Goal: Task Accomplishment & Management: Manage account settings

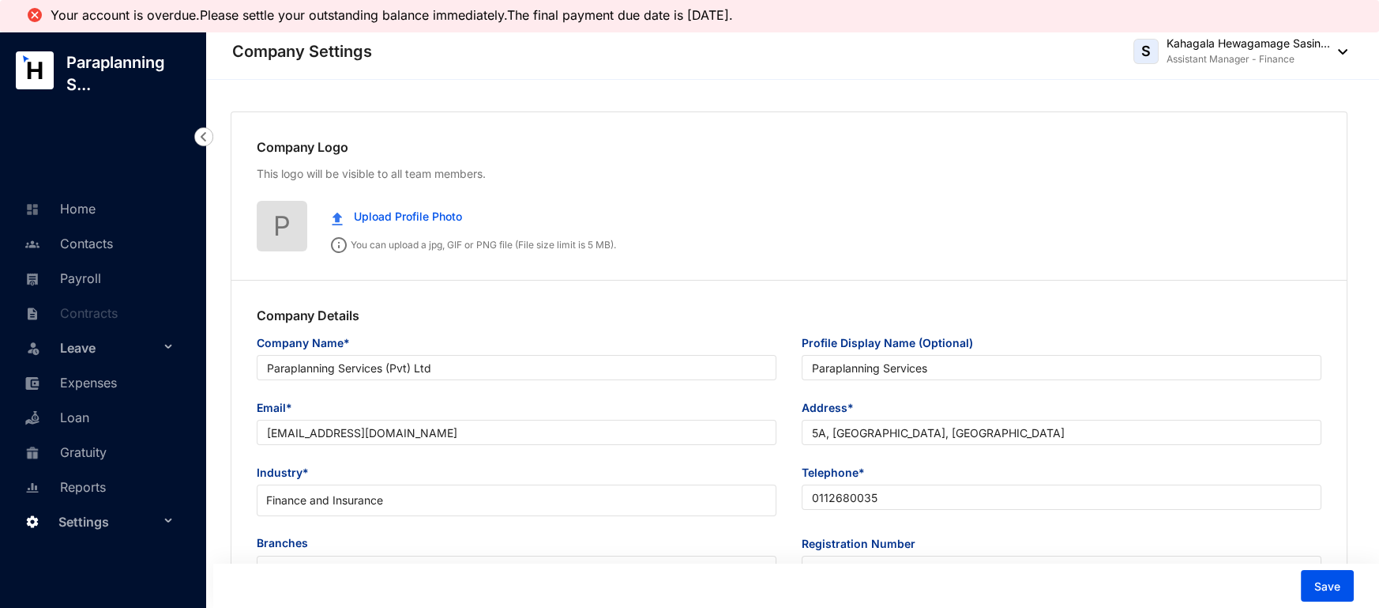
type input "Paraplanning Services (Pvt) Ltd"
type input "Paraplanning Services"
type input "[EMAIL_ADDRESS][DOMAIN_NAME]"
type input "5A, [GEOGRAPHIC_DATA], [GEOGRAPHIC_DATA]"
type input "0112680035"
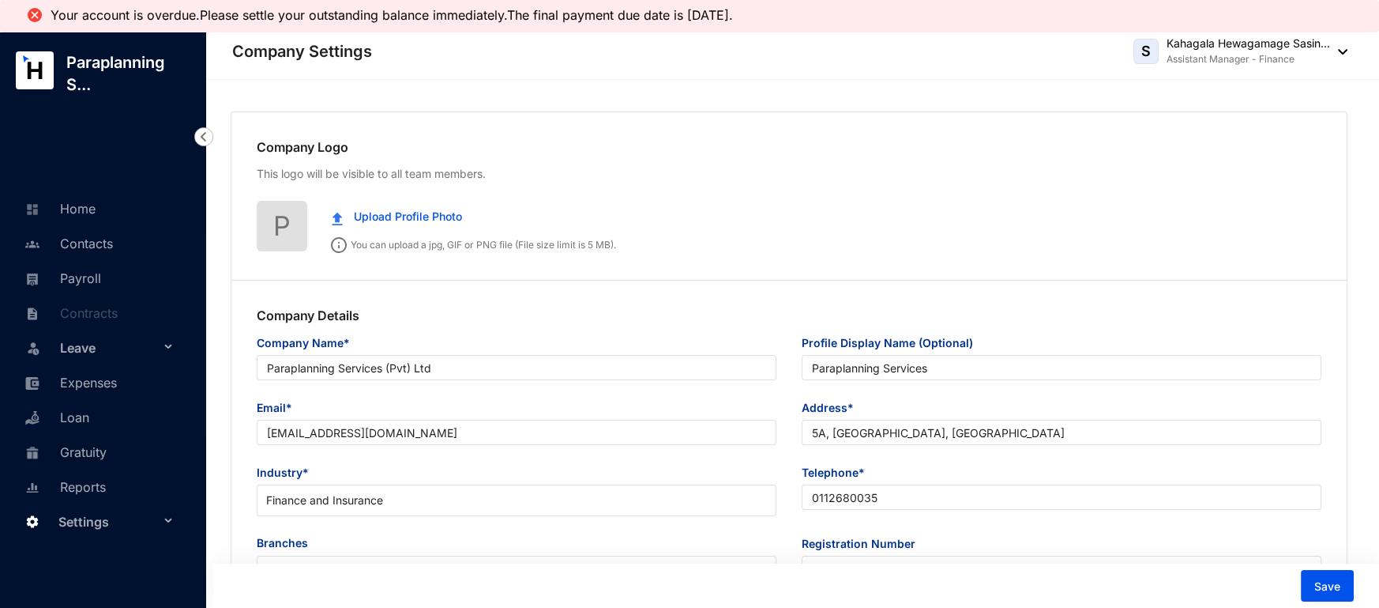
type input "PV 76897"
type input "B"
type input "039906"
type input "8"
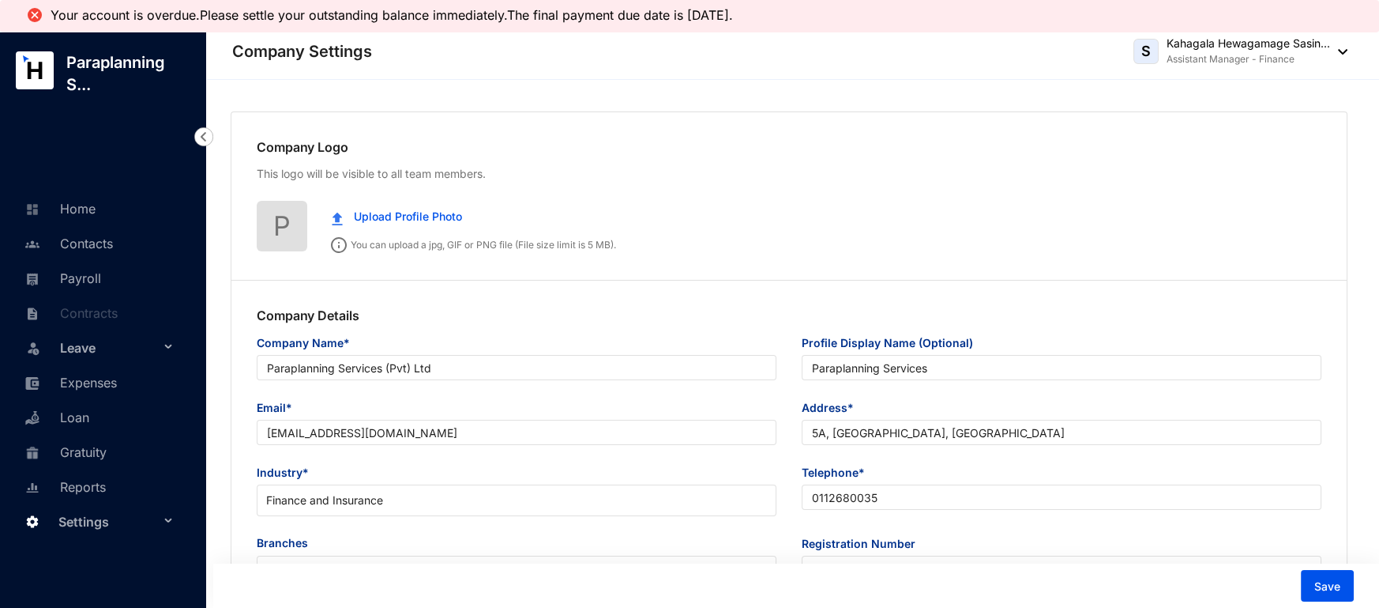
radio input "true"
checkbox input "true"
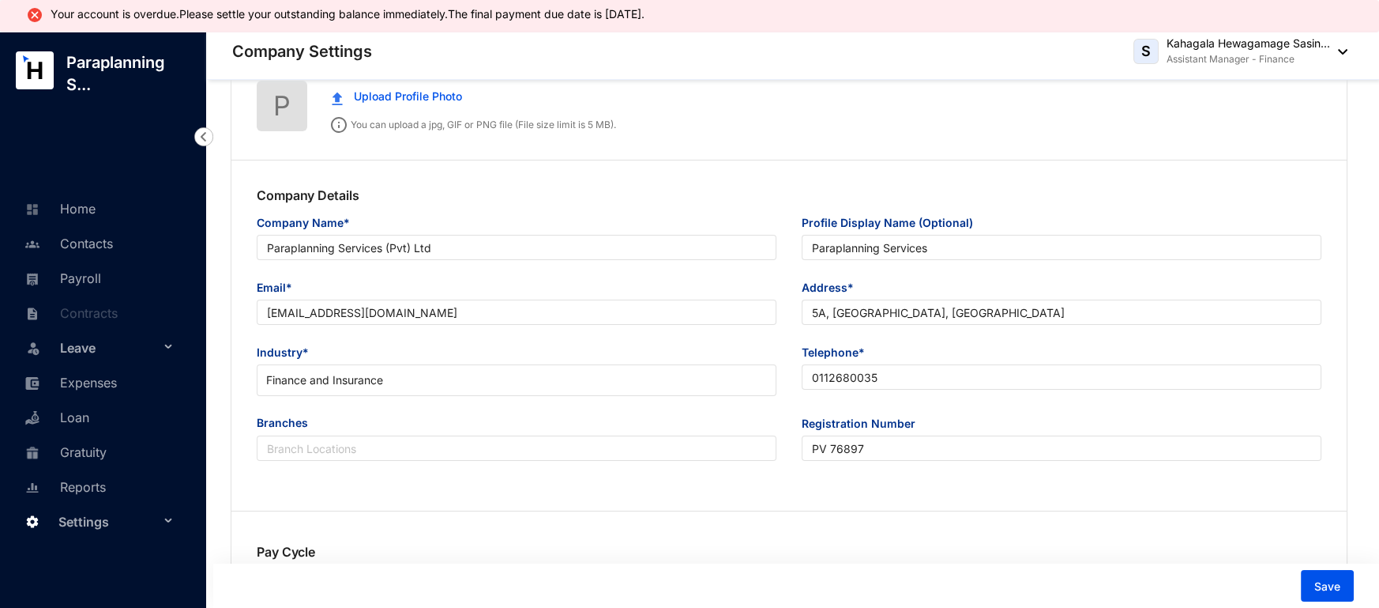
scroll to position [130, 0]
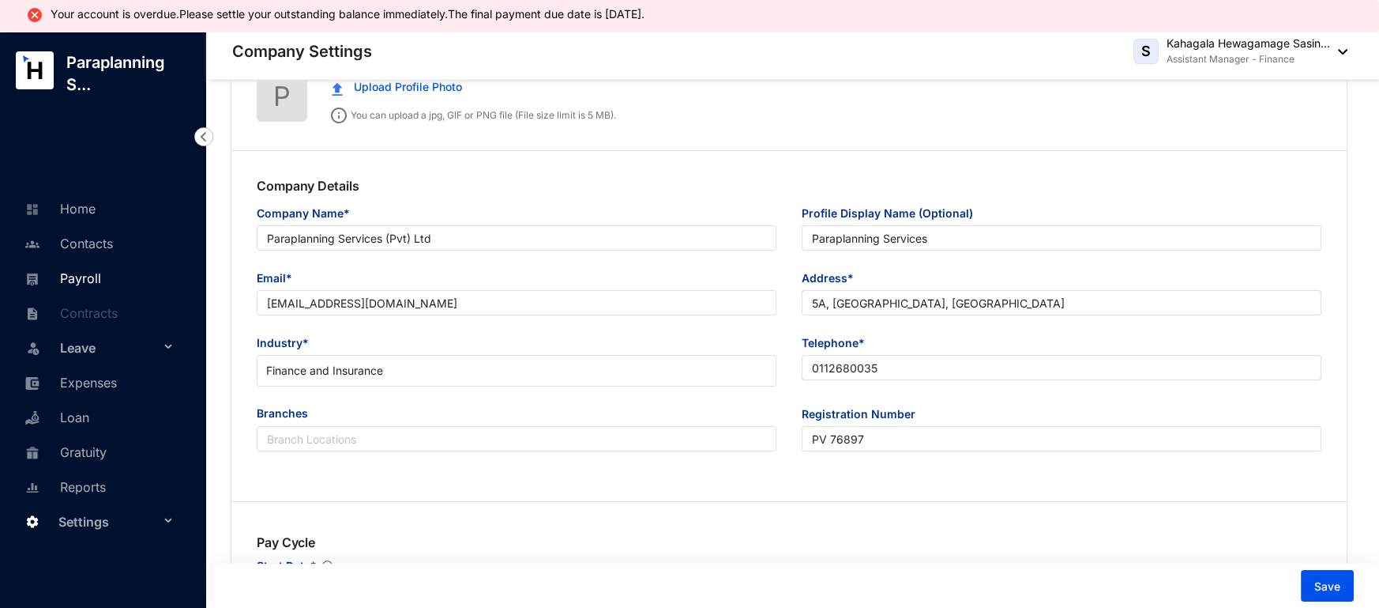
click at [100, 284] on link "Payroll" at bounding box center [61, 278] width 81 height 16
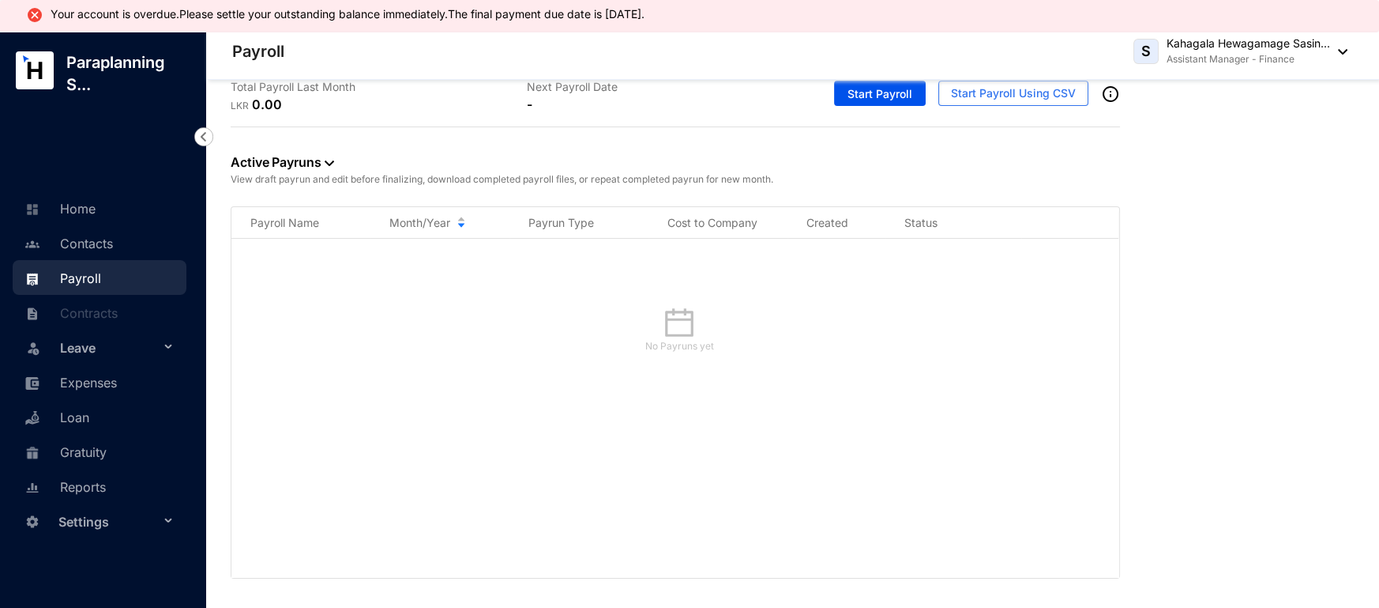
scroll to position [32, 0]
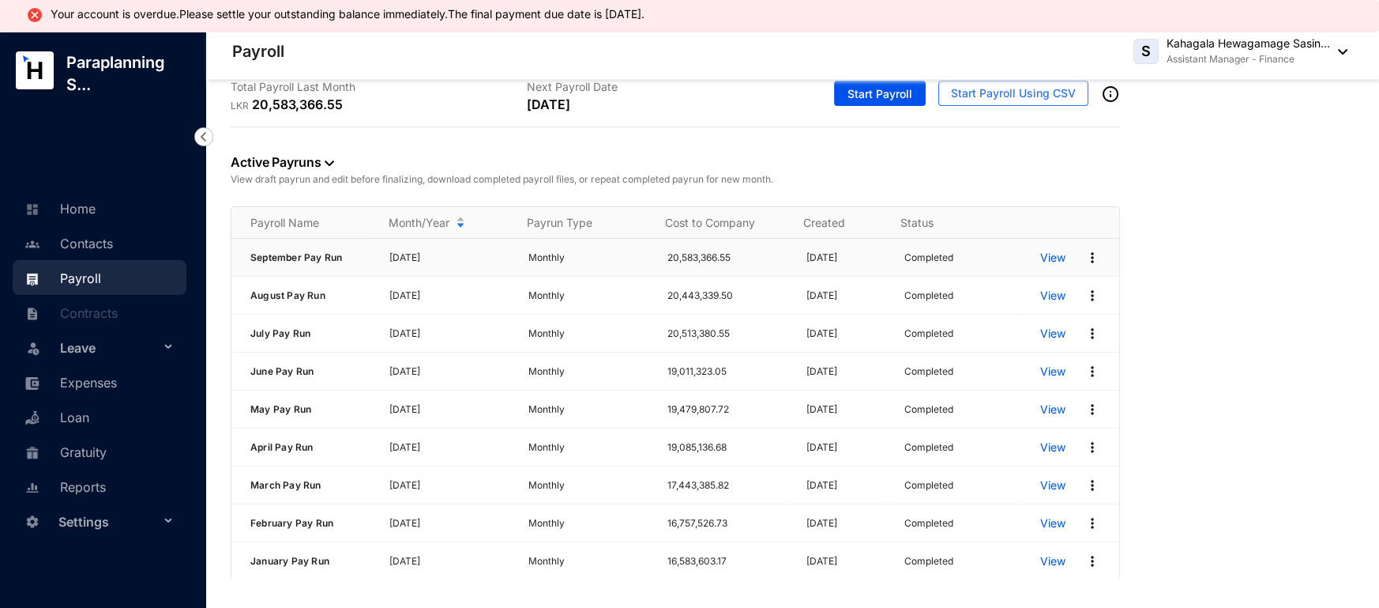
click at [1040, 256] on p "View" at bounding box center [1052, 258] width 25 height 16
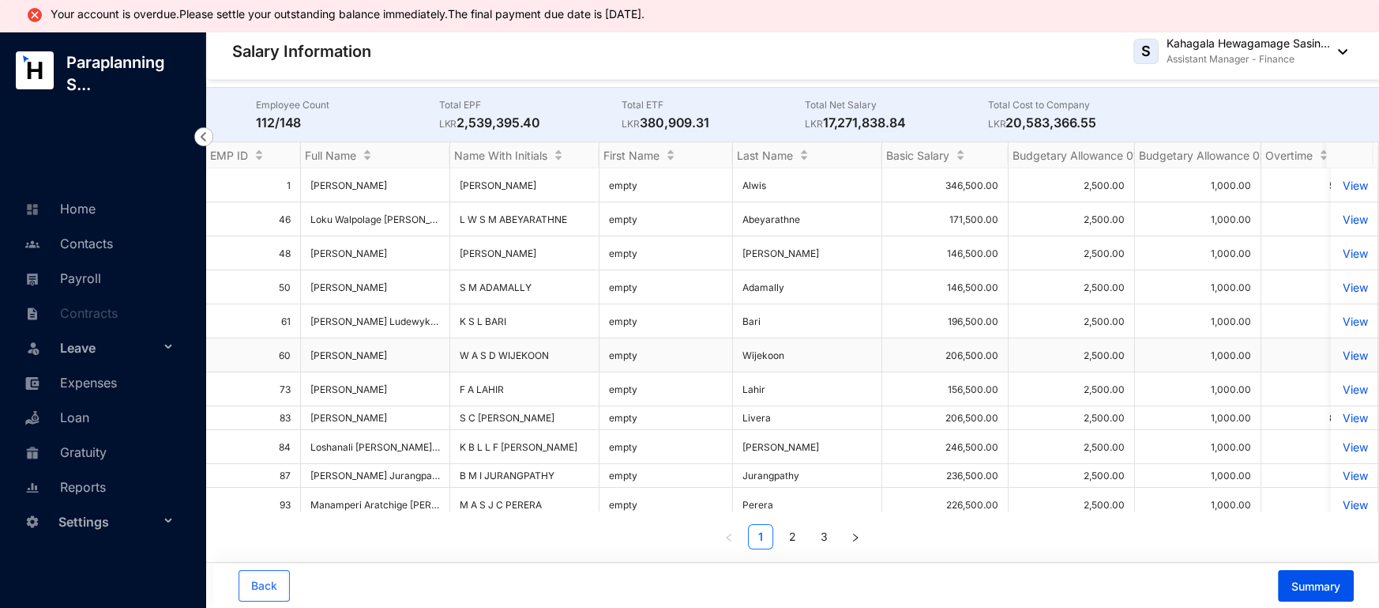
scroll to position [22, 0]
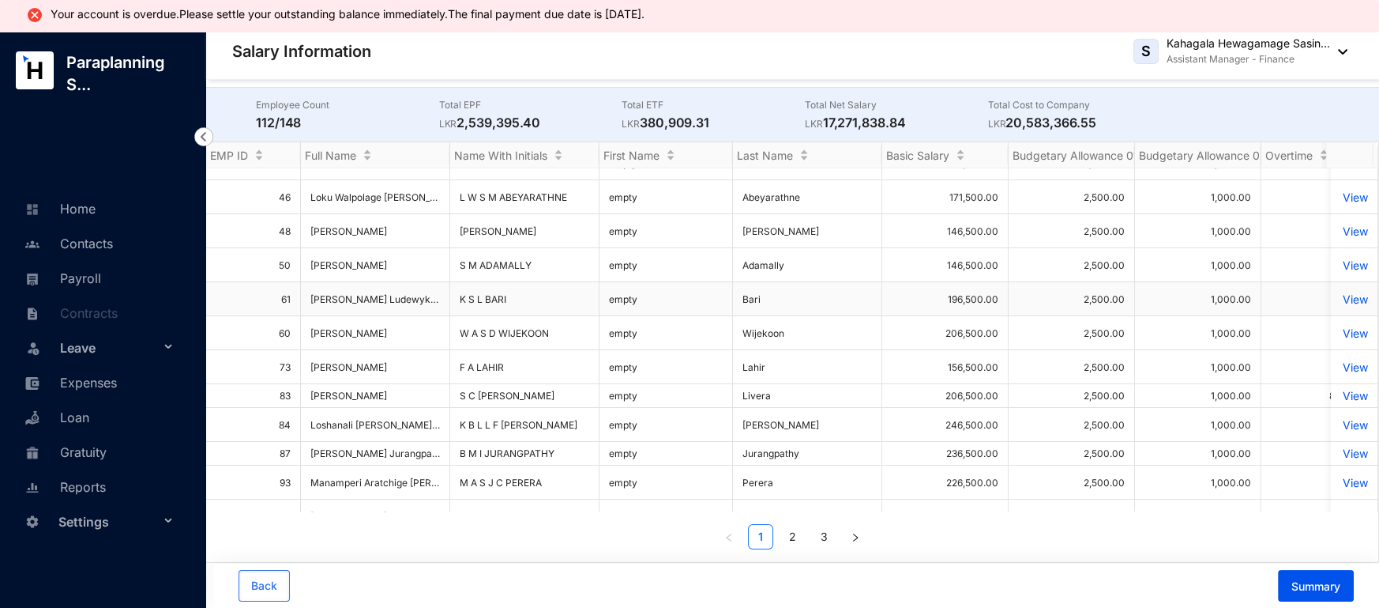
click at [1338, 282] on td "View" at bounding box center [1354, 299] width 47 height 34
click at [1341, 292] on p "View" at bounding box center [1355, 298] width 28 height 13
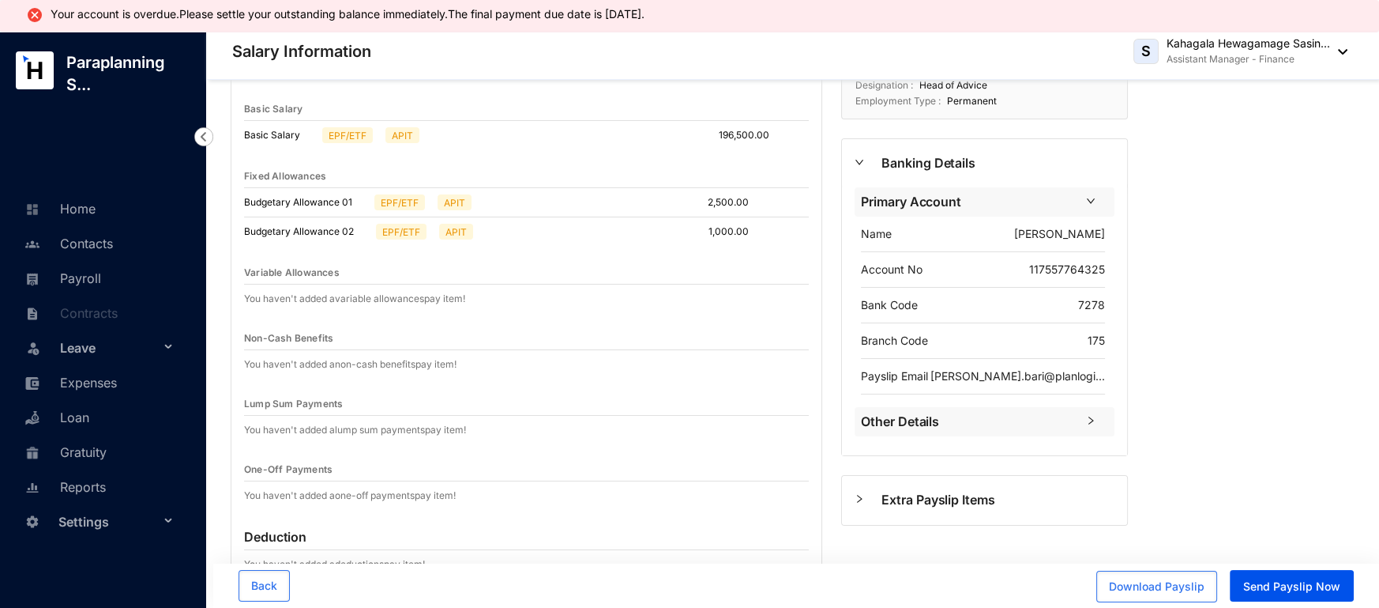
scroll to position [88, 0]
click at [1164, 582] on span "Download Payslip" at bounding box center [1157, 586] width 96 height 16
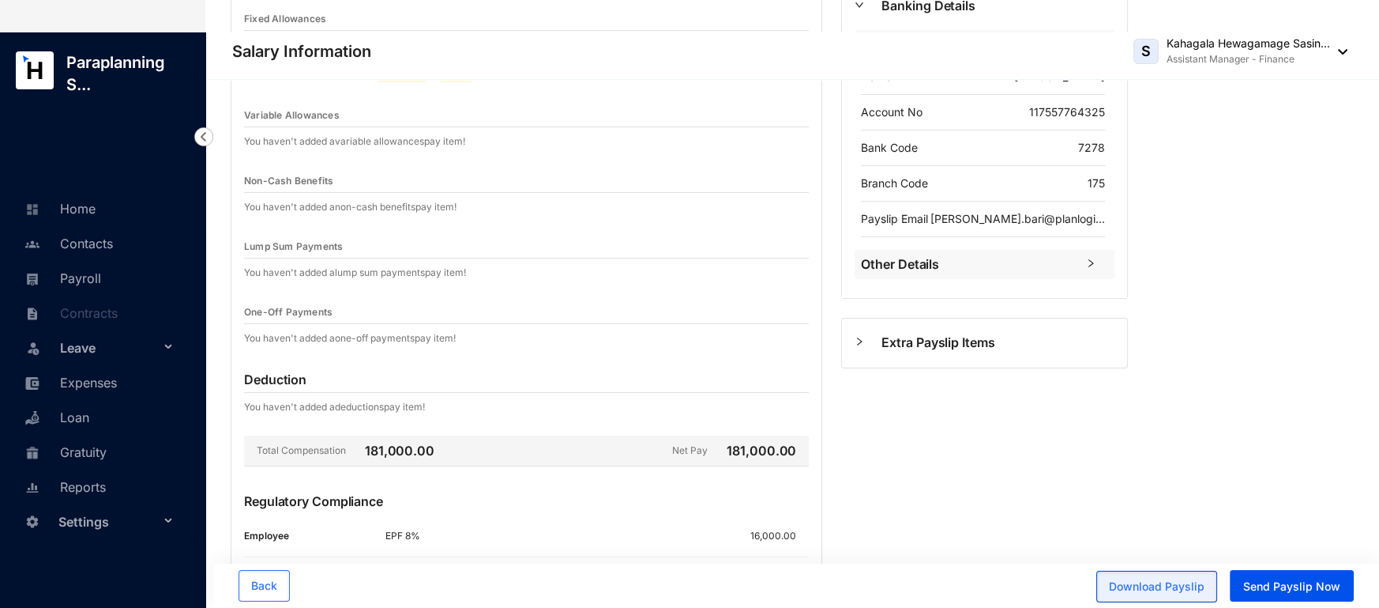
scroll to position [0, 0]
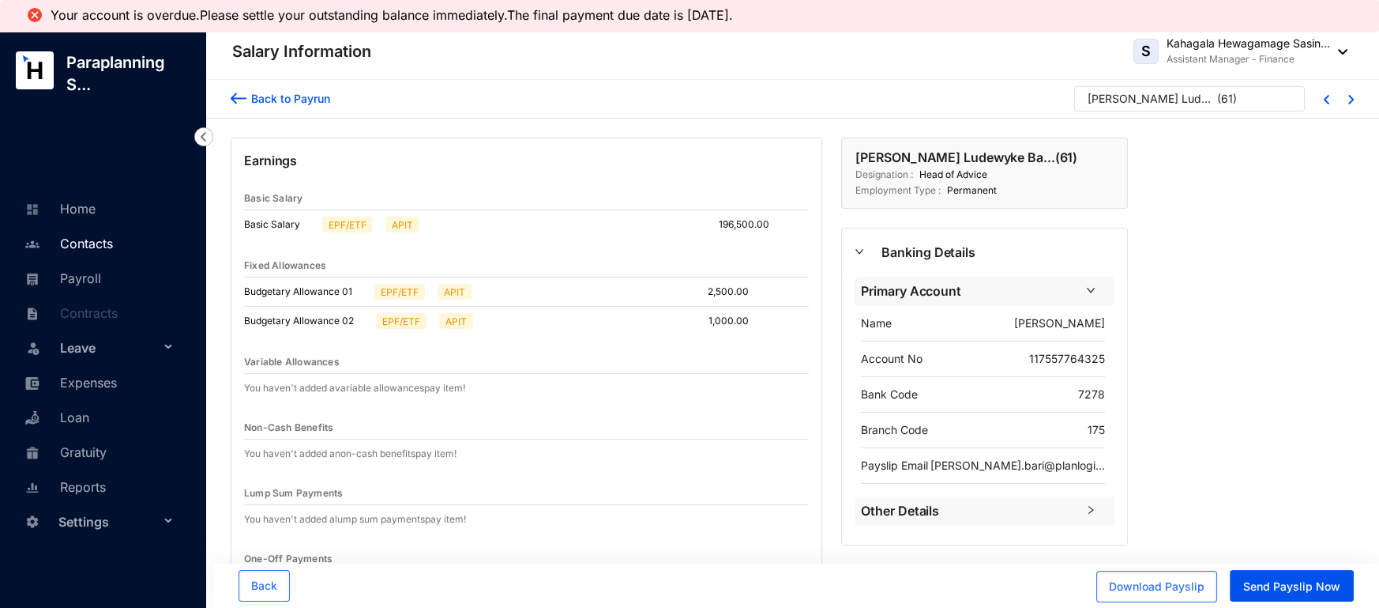
click at [88, 239] on link "Contacts" at bounding box center [67, 243] width 92 height 16
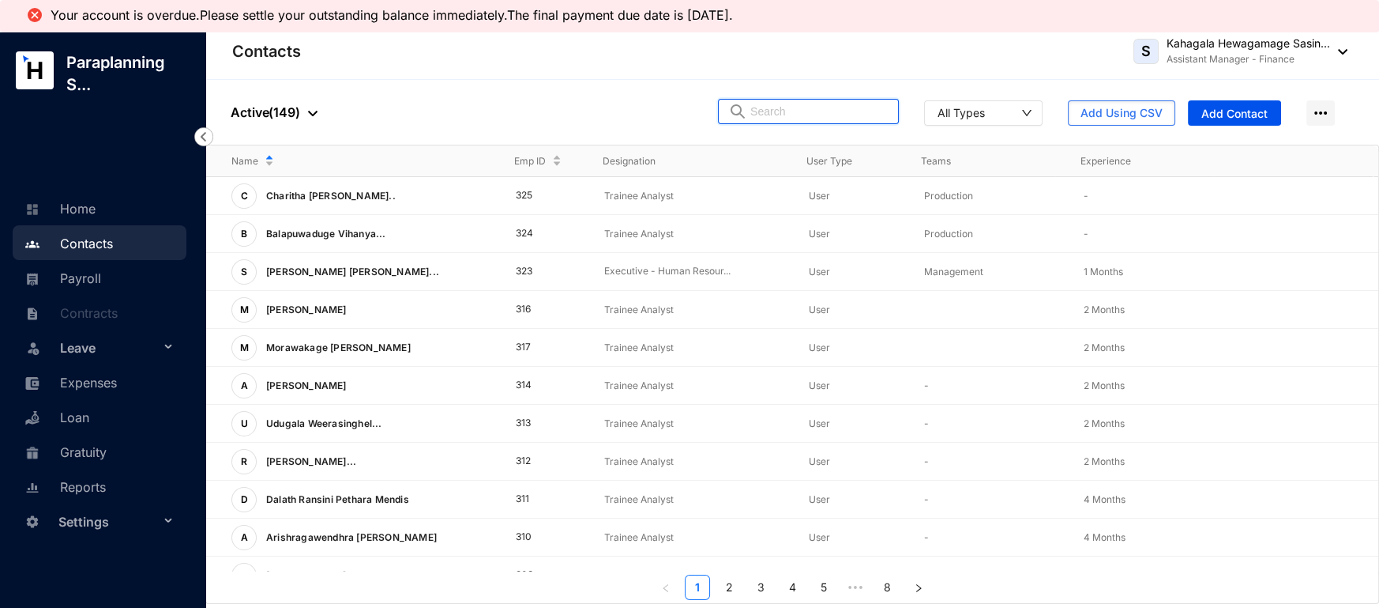
click at [780, 112] on input "text" at bounding box center [820, 112] width 138 height 24
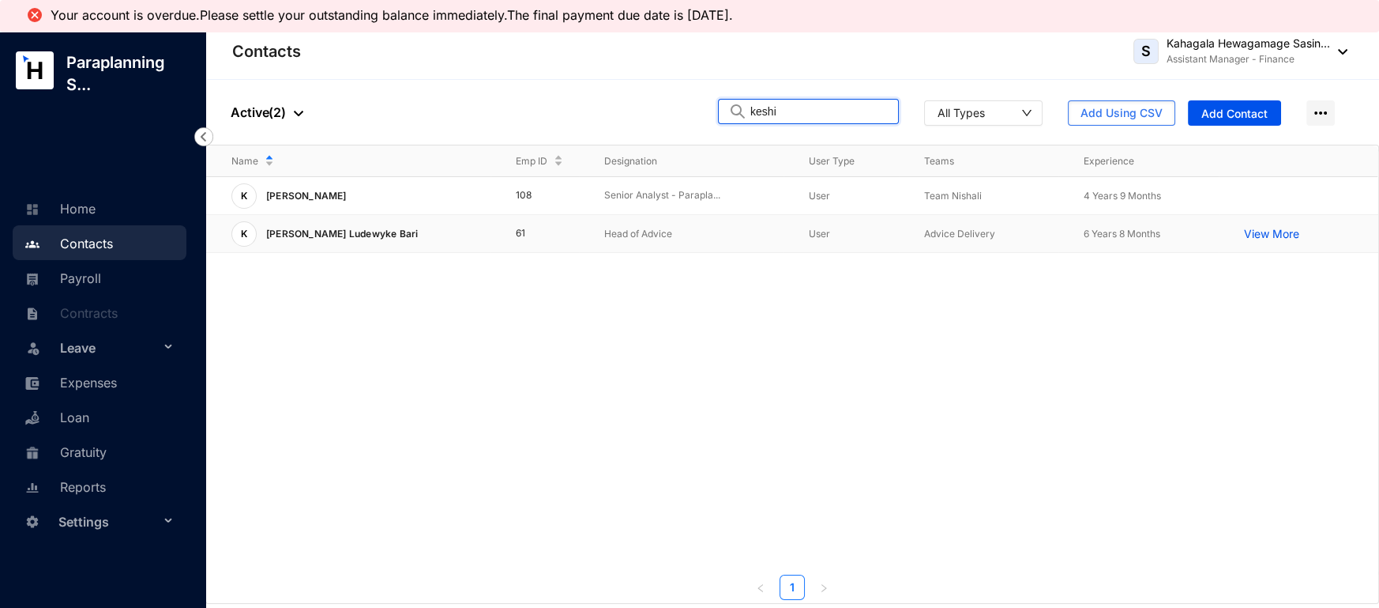
type input "keshi"
click at [412, 239] on p "[PERSON_NAME] Ludewyke Bari" at bounding box center [340, 233] width 167 height 25
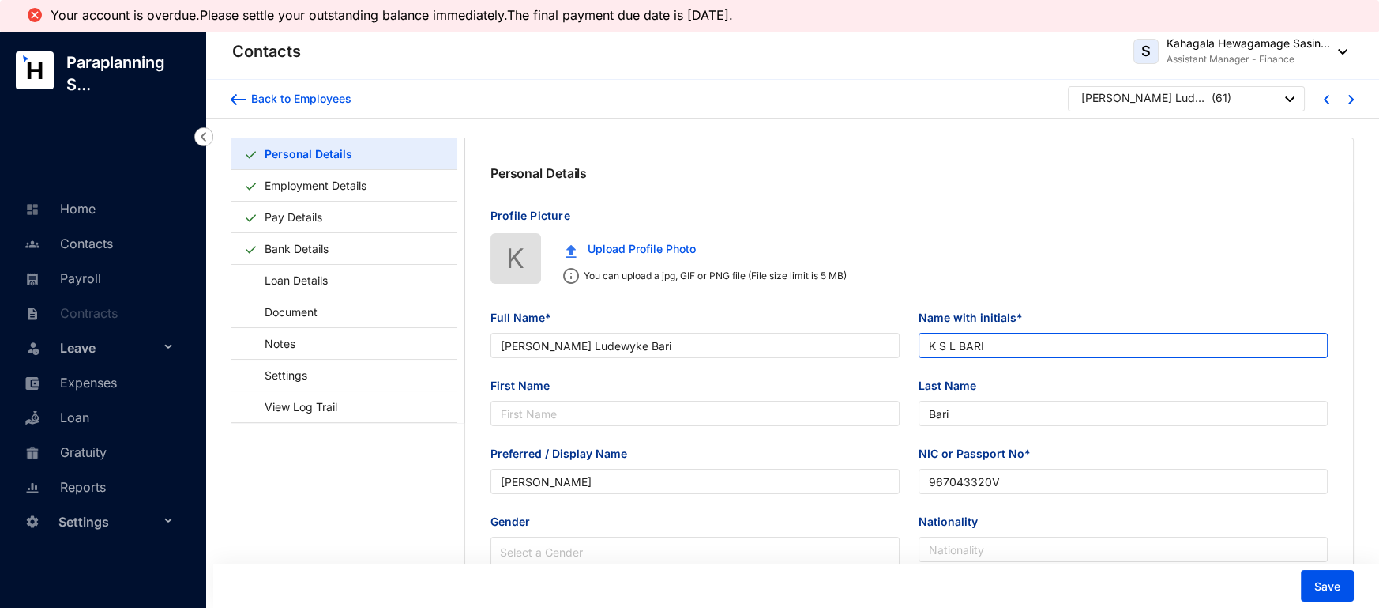
type input "[PERSON_NAME] Ludewyke Bari"
type input "K S L BARI"
type input "Bari"
type input "[PERSON_NAME]"
type input "967043320V"
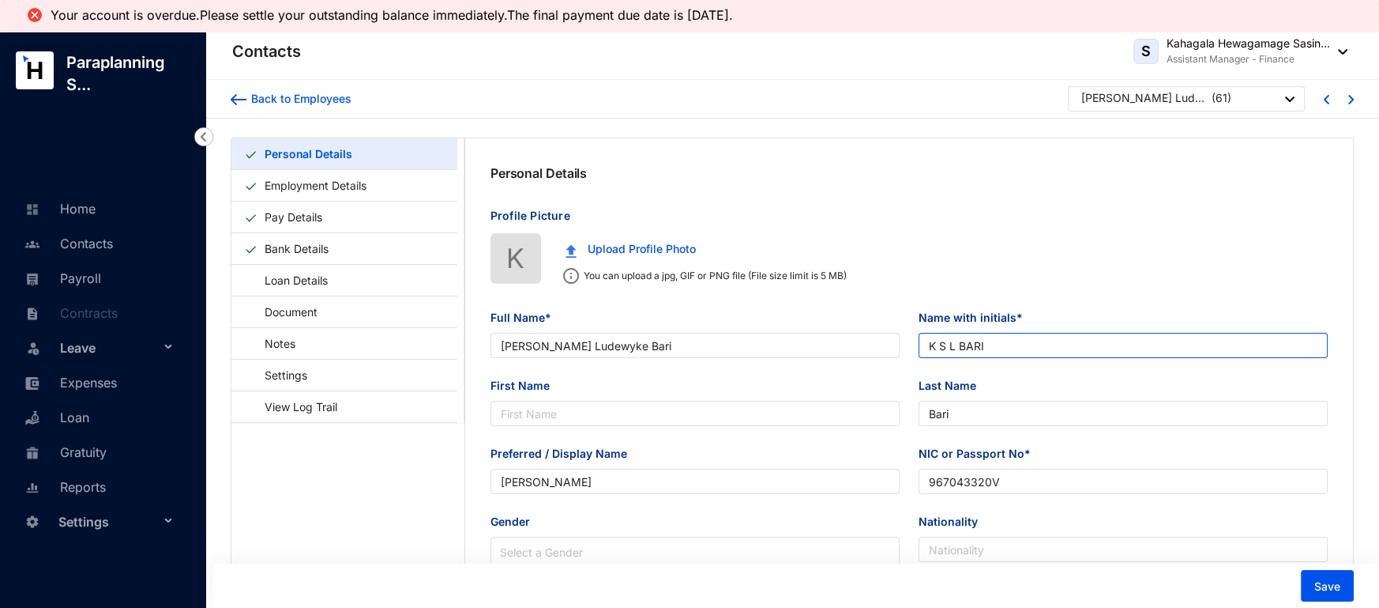
type input "[PHONE_NUMBER]"
type input "[DATE]"
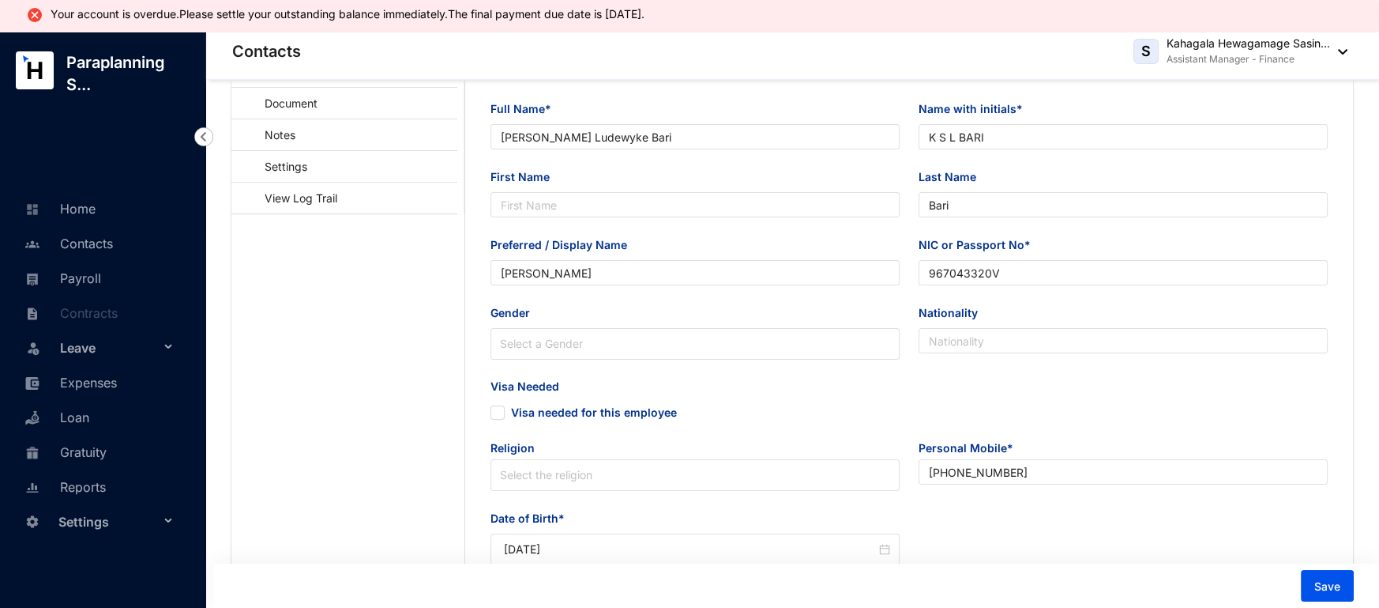
scroll to position [225, 0]
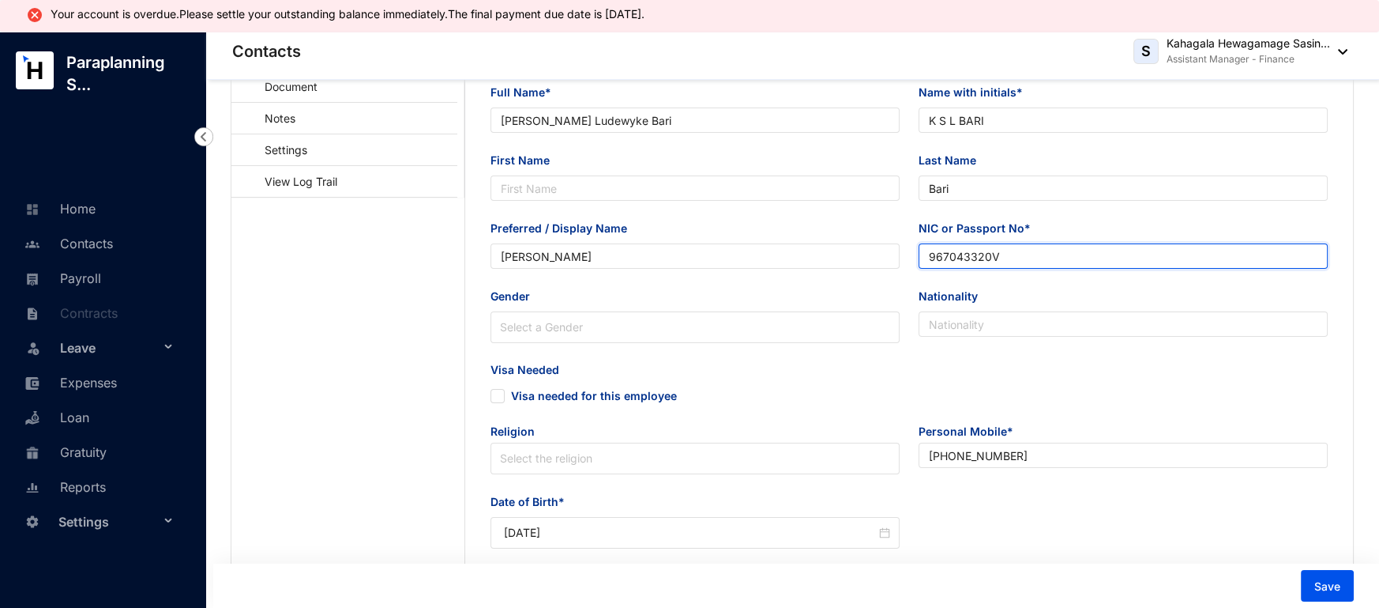
click at [1011, 261] on input "967043320V" at bounding box center [1123, 255] width 409 height 25
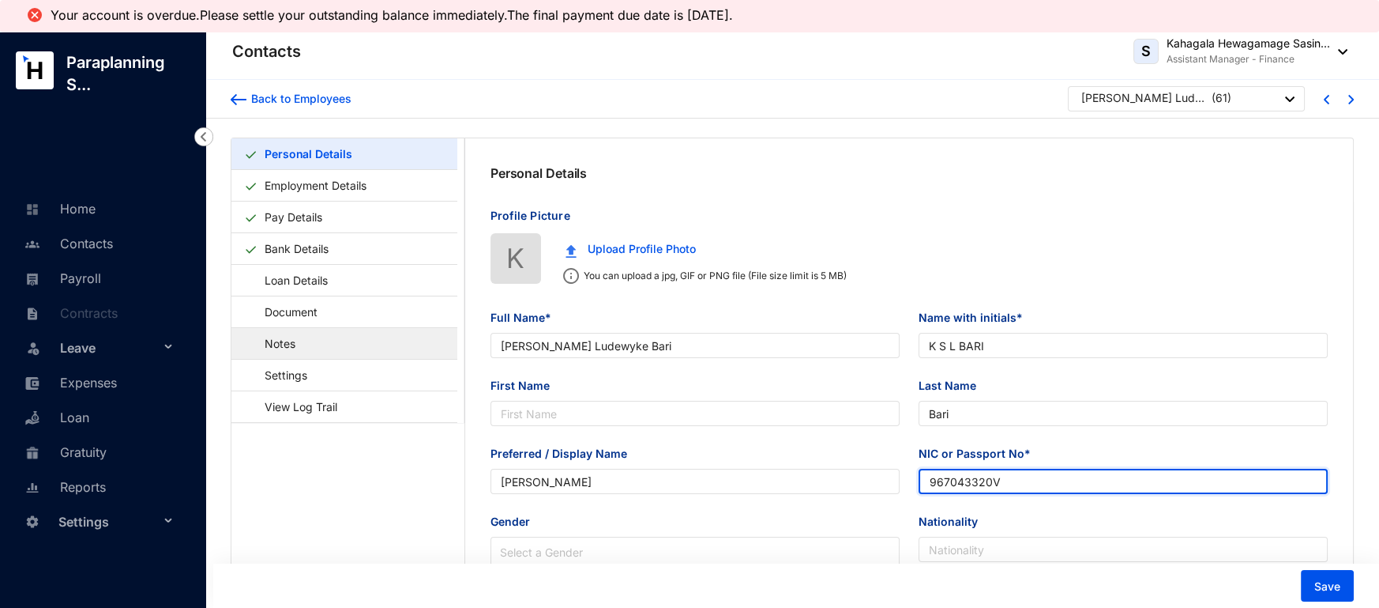
scroll to position [0, 0]
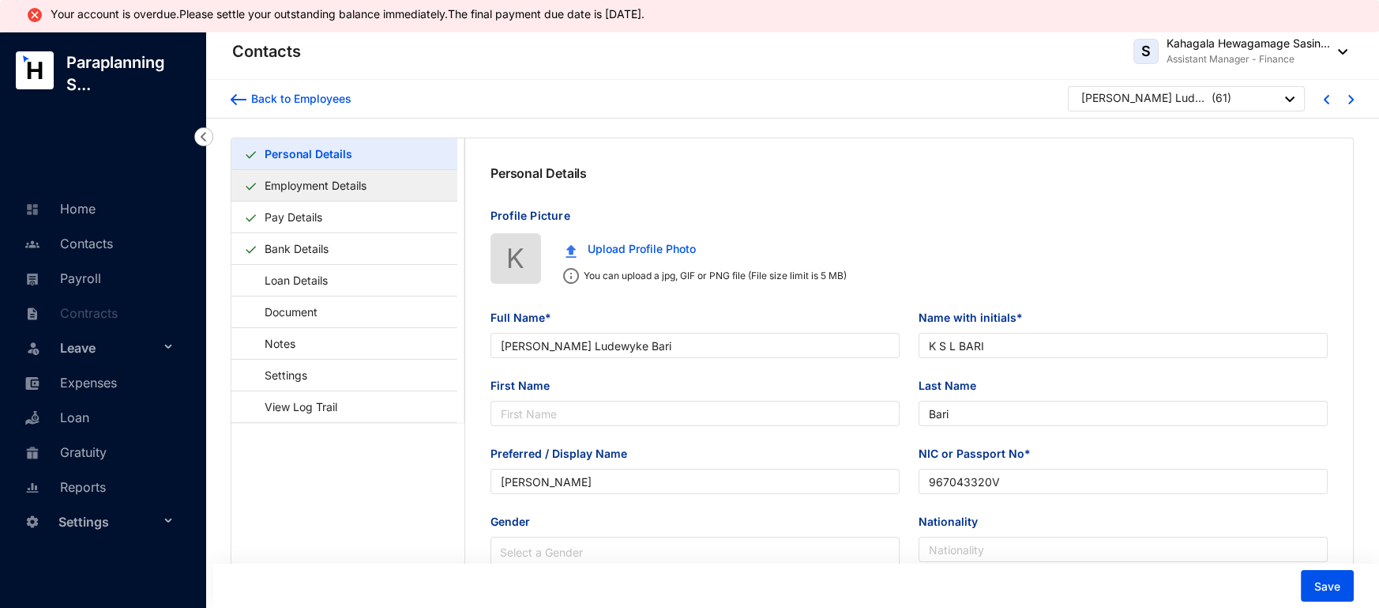
click at [300, 172] on link "Employment Details" at bounding box center [315, 185] width 115 height 32
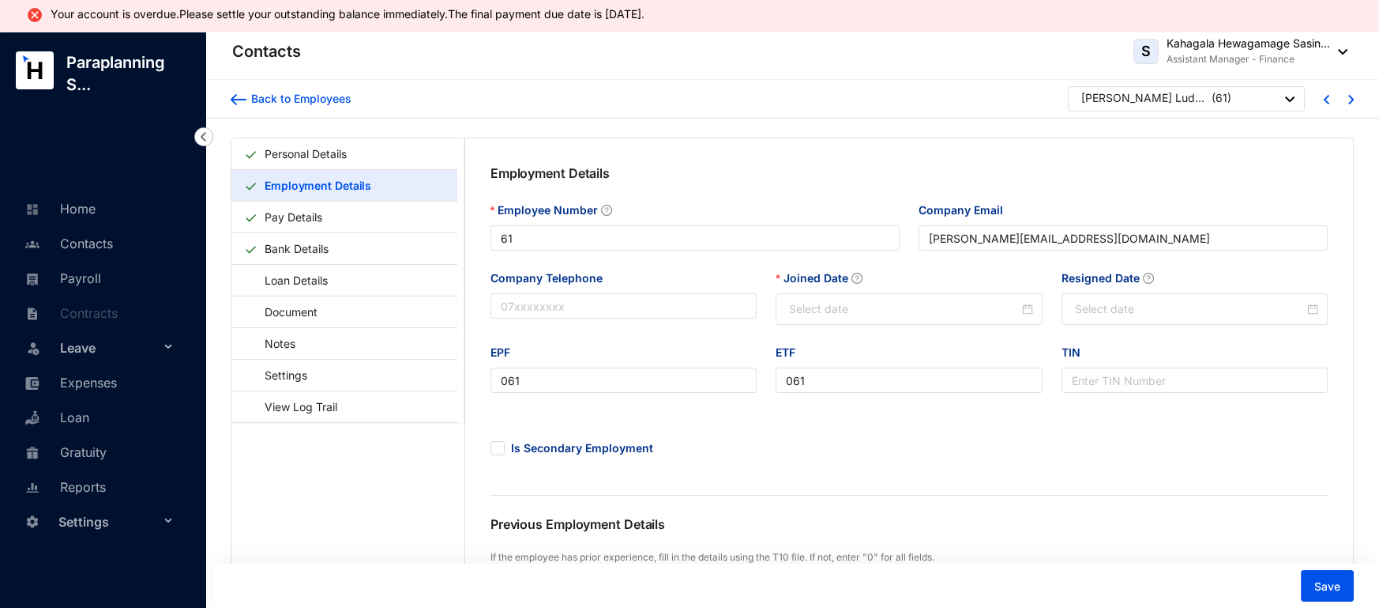
type input "[DATE]"
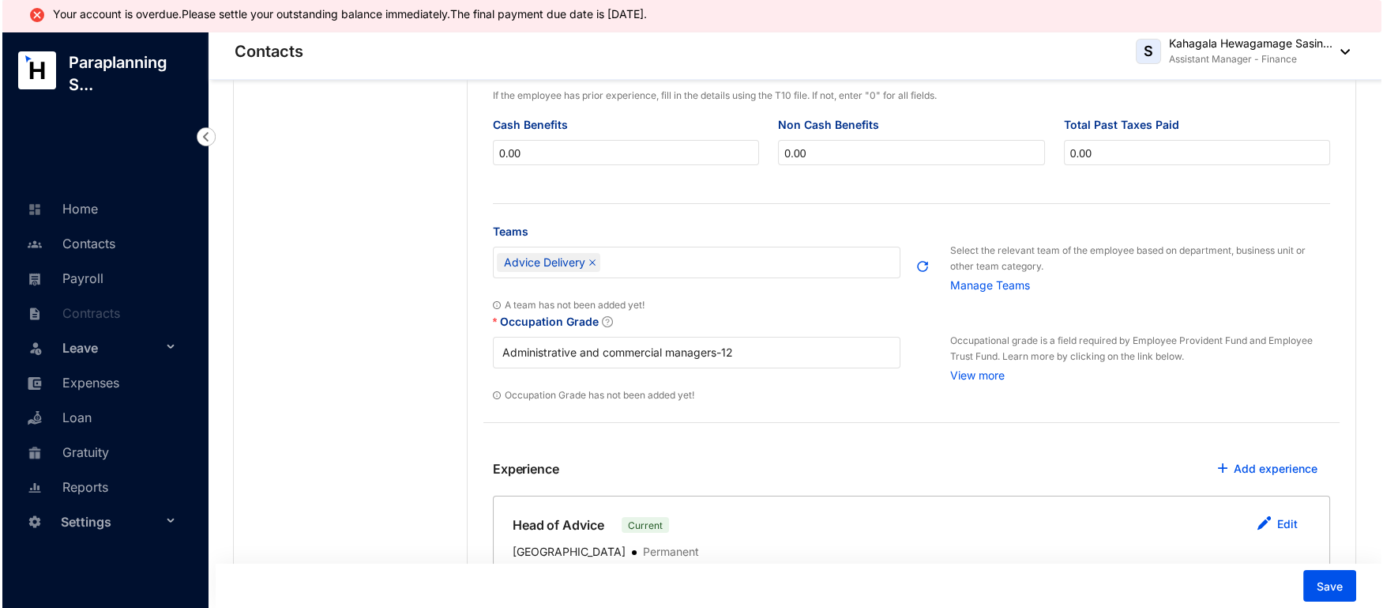
scroll to position [611, 0]
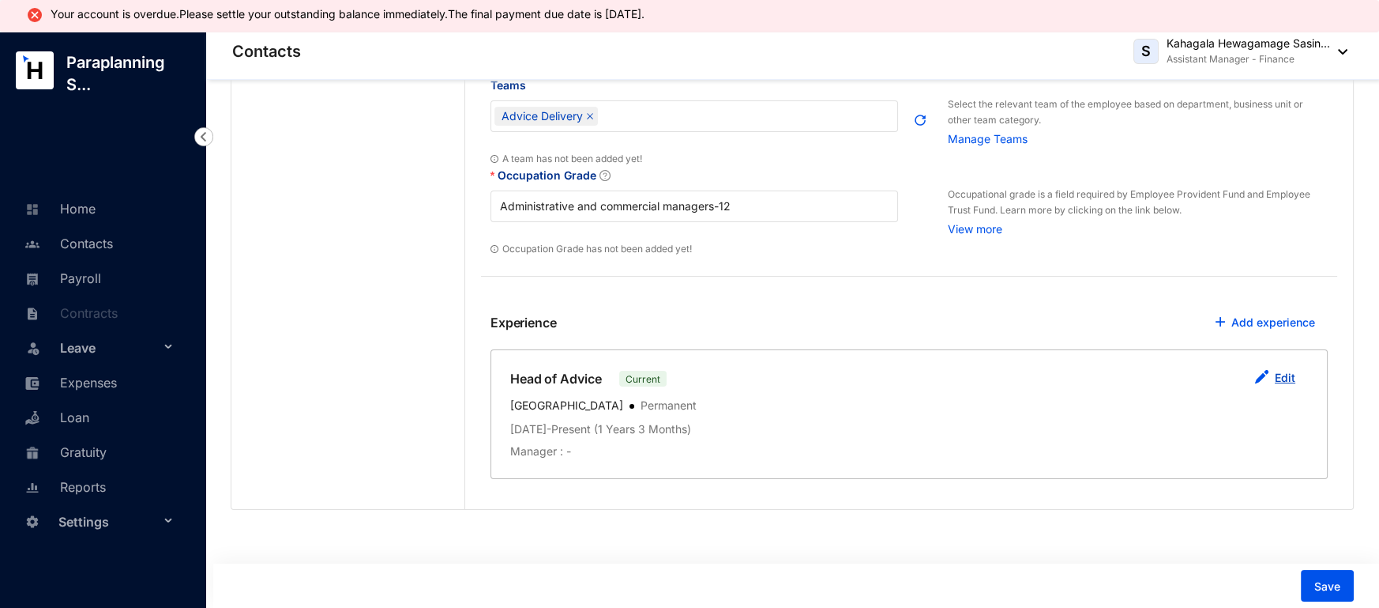
click at [1284, 364] on button "Edit" at bounding box center [1275, 379] width 66 height 32
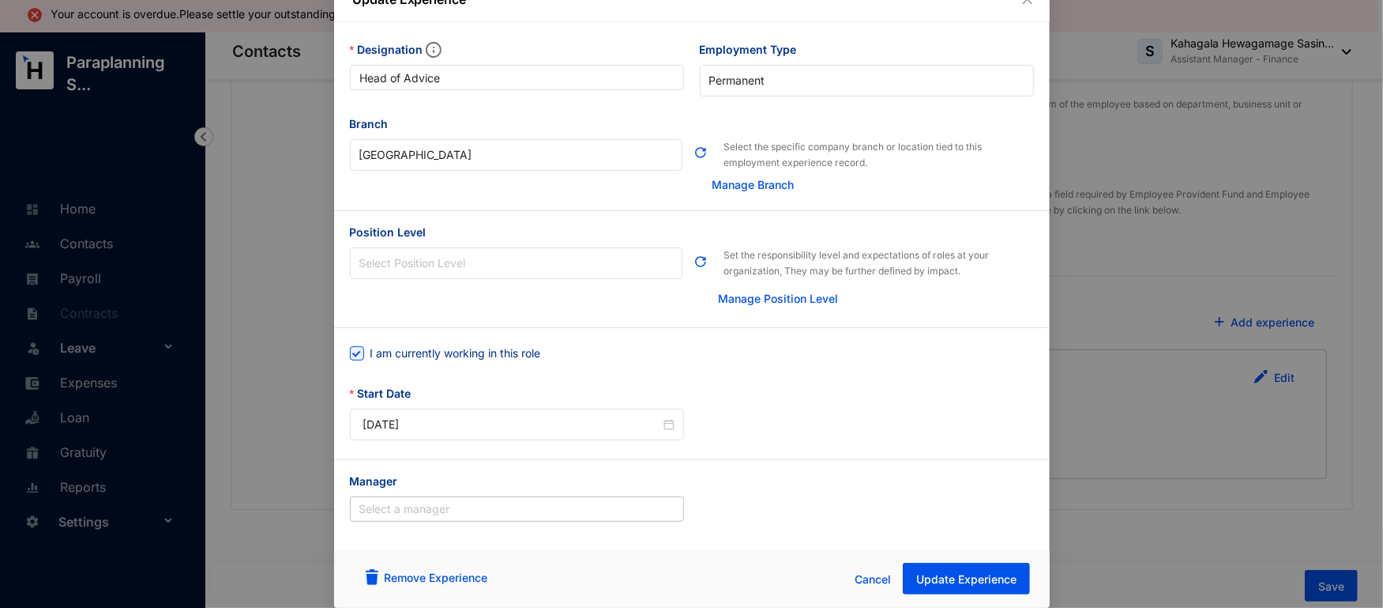
scroll to position [0, 0]
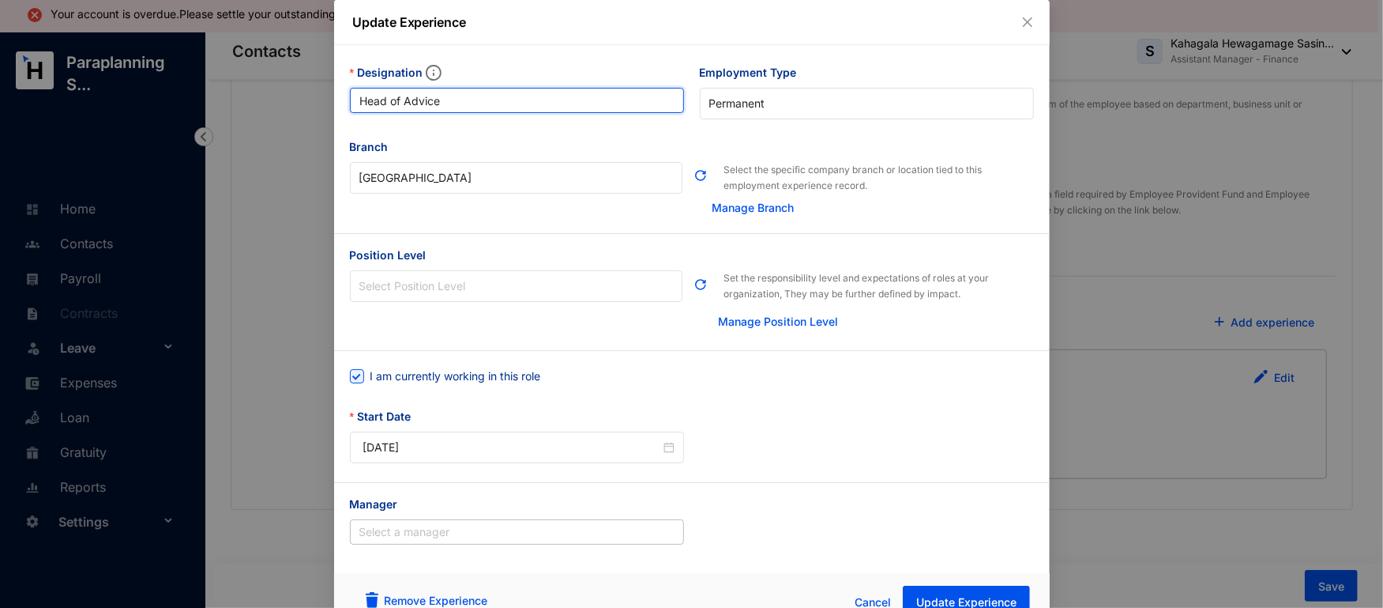
click at [583, 97] on input "Head of Advice" at bounding box center [517, 100] width 334 height 25
click at [373, 376] on span "I am currently working in this role" at bounding box center [455, 375] width 183 height 17
click at [361, 376] on input "I am currently working in this role" at bounding box center [355, 374] width 11 height 11
checkbox input "false"
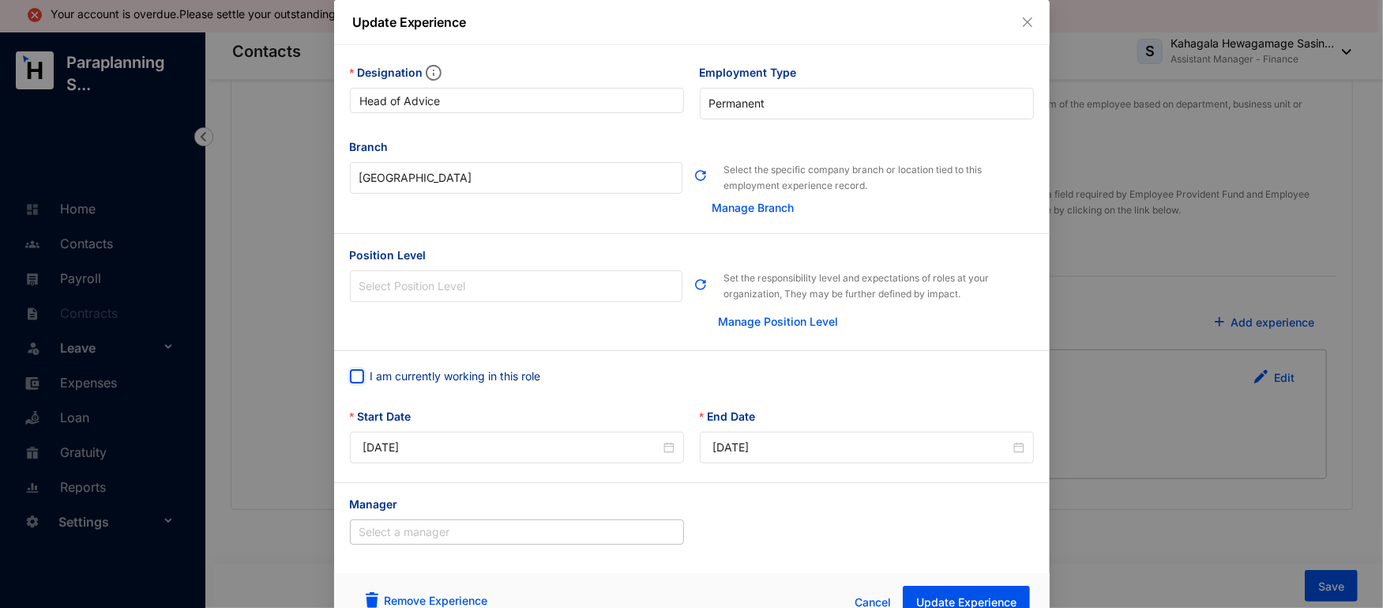
scroll to position [24, 0]
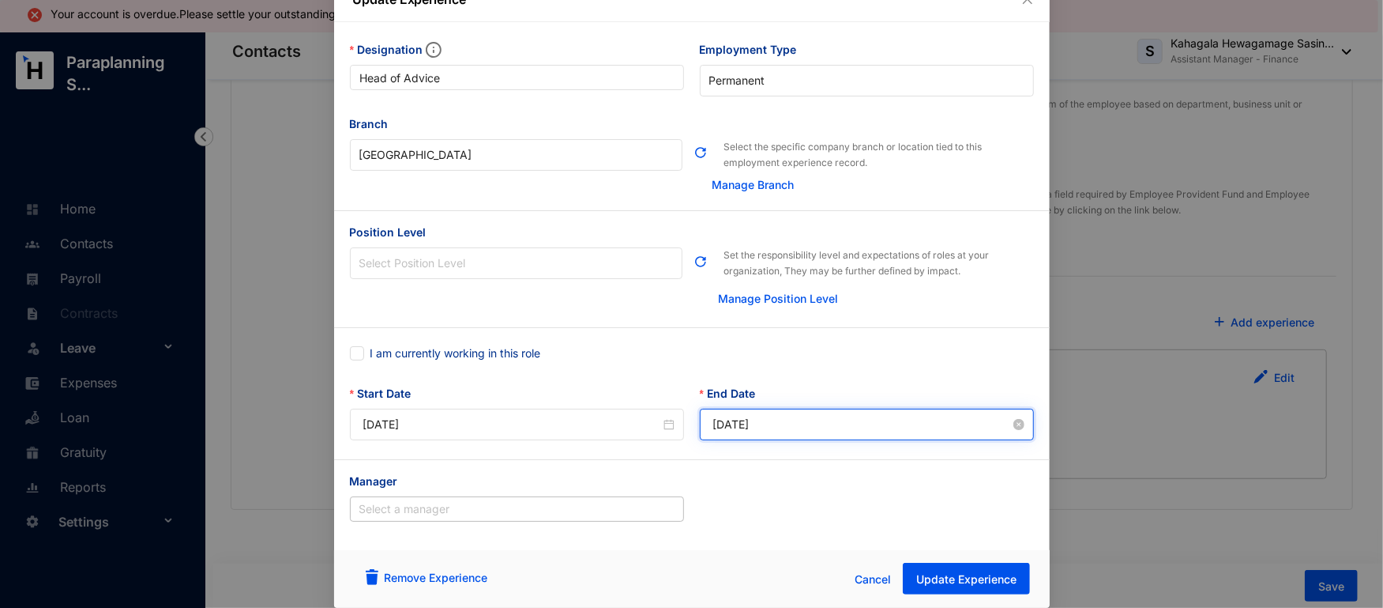
click at [813, 416] on input "[DATE]" at bounding box center [861, 424] width 297 height 17
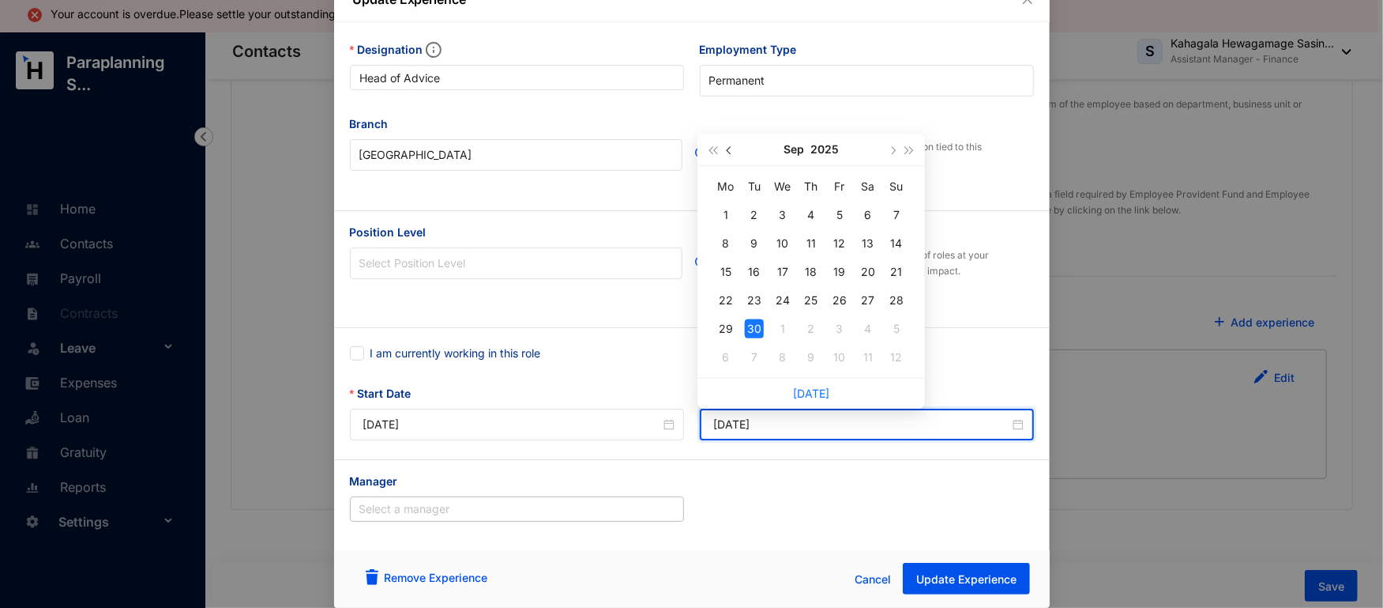
click at [732, 149] on button "button" at bounding box center [729, 150] width 17 height 32
click at [728, 146] on span "button" at bounding box center [731, 150] width 8 height 8
type input "[DATE]"
click at [732, 345] on td "30" at bounding box center [726, 357] width 28 height 28
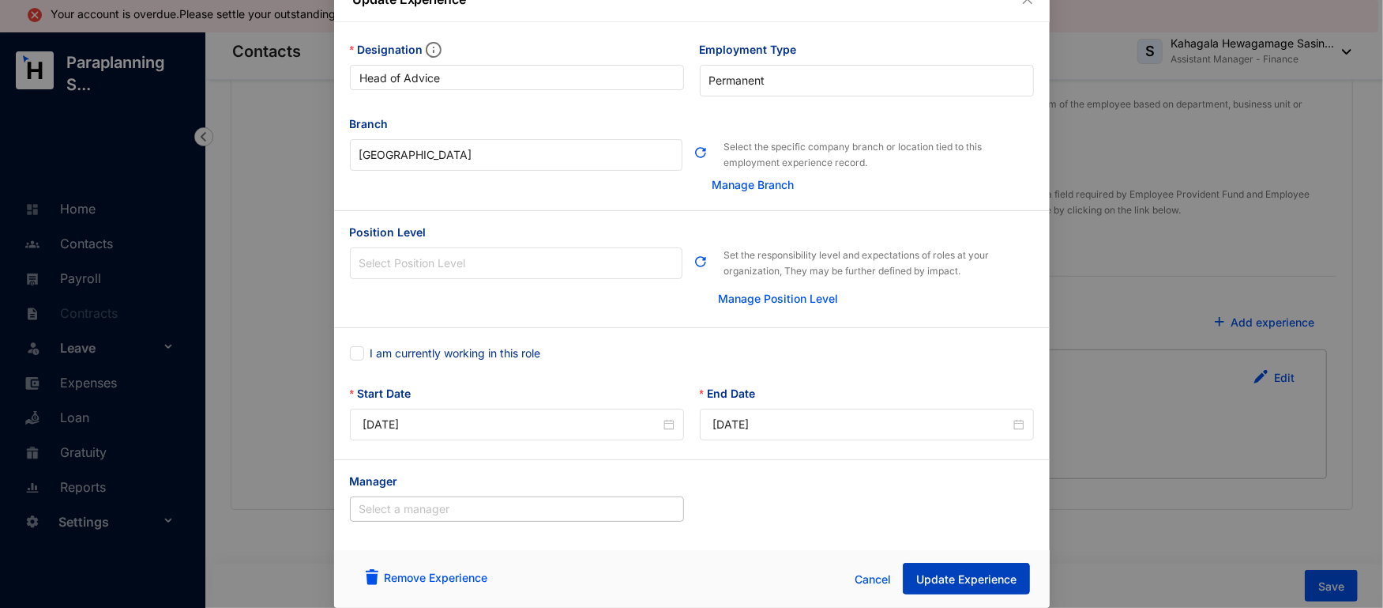
click at [946, 581] on span "Update Experience" at bounding box center [966, 579] width 100 height 16
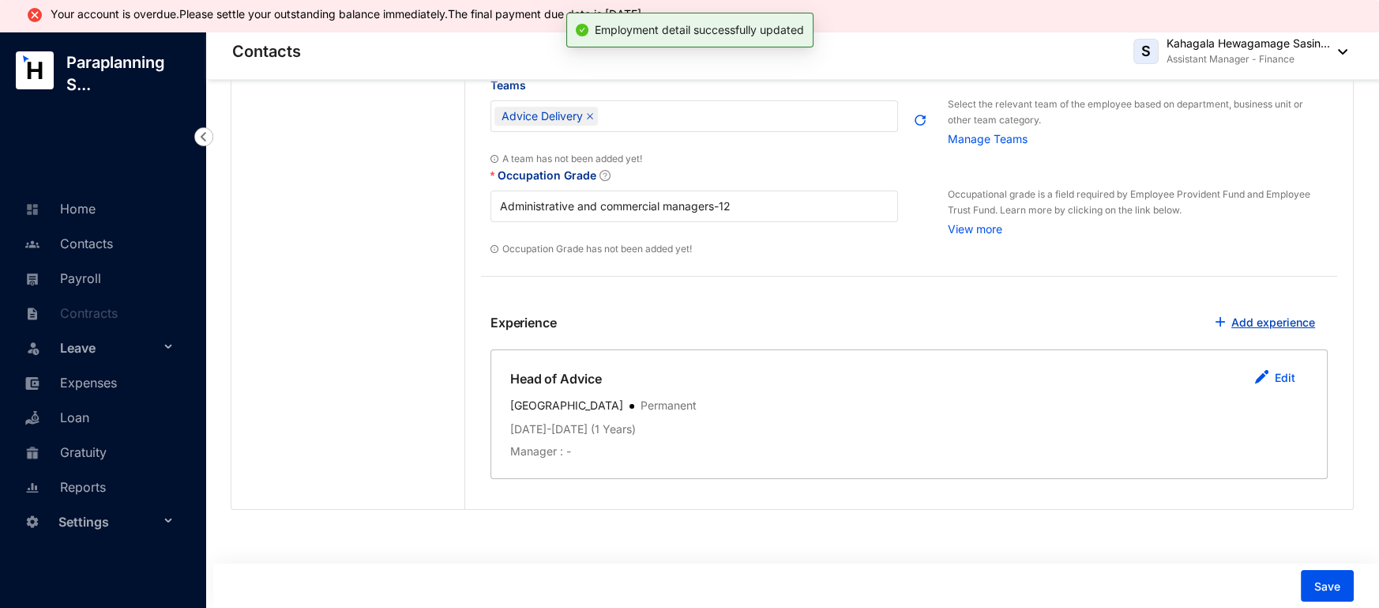
click at [1247, 322] on link "Add experience" at bounding box center [1274, 321] width 84 height 13
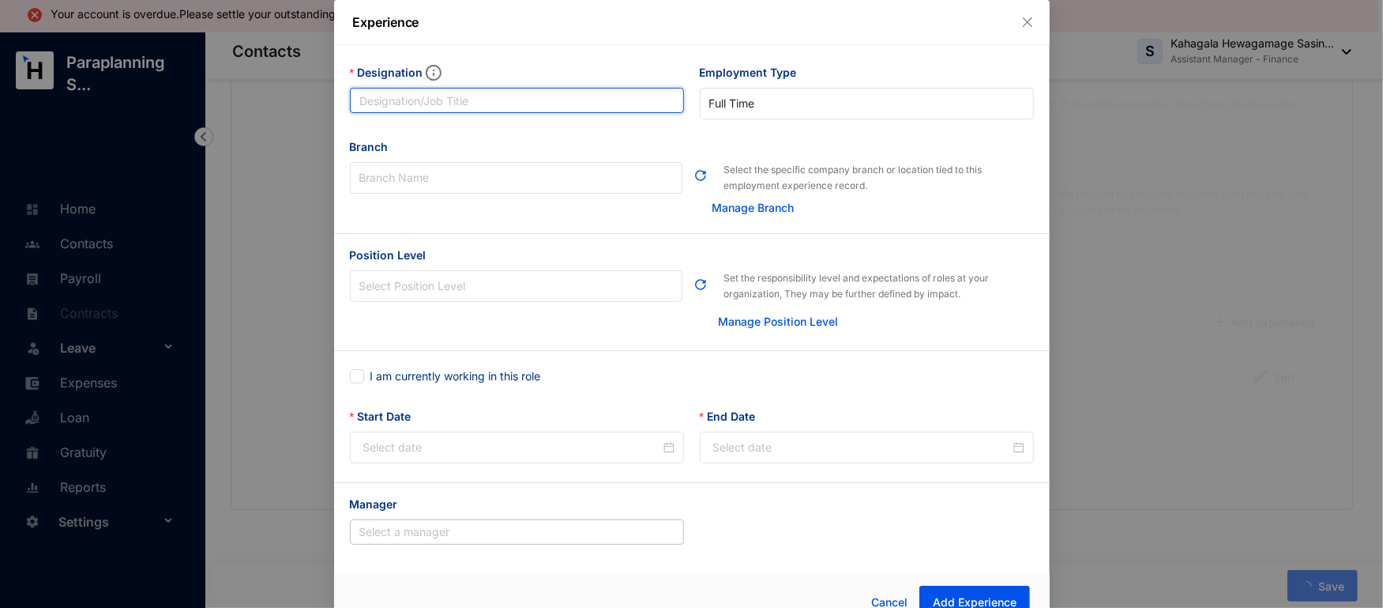
click at [487, 96] on input "Designation" at bounding box center [517, 100] width 334 height 25
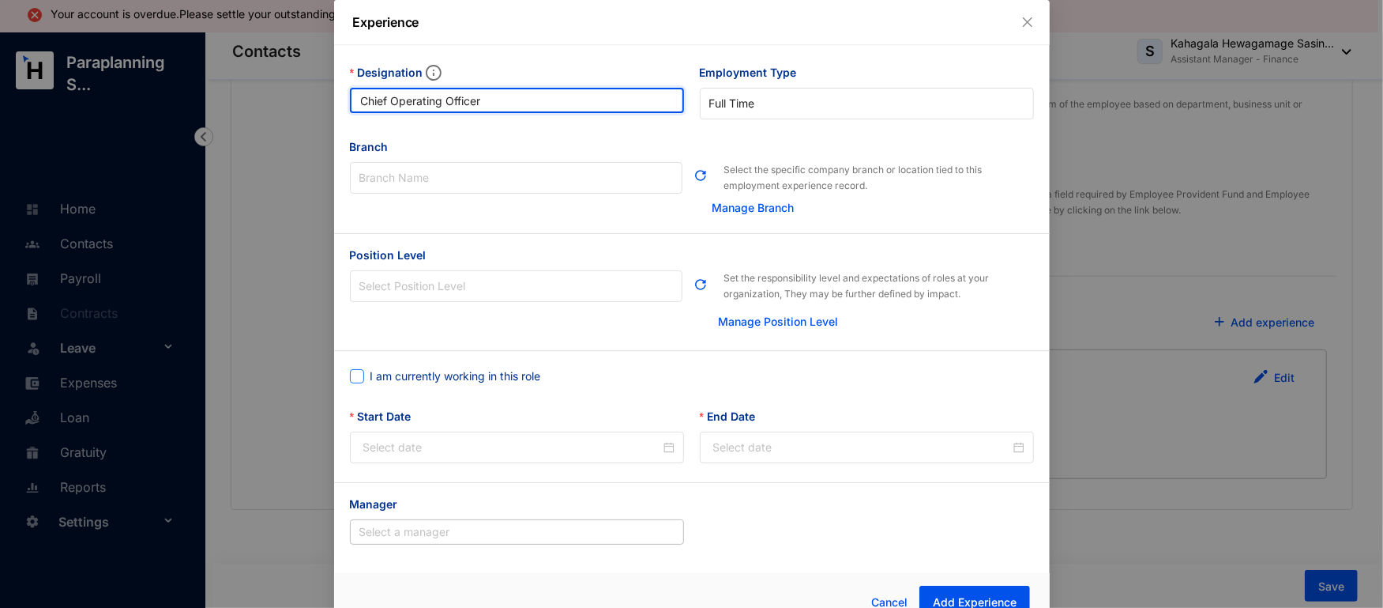
type input "Chief Operating Officer"
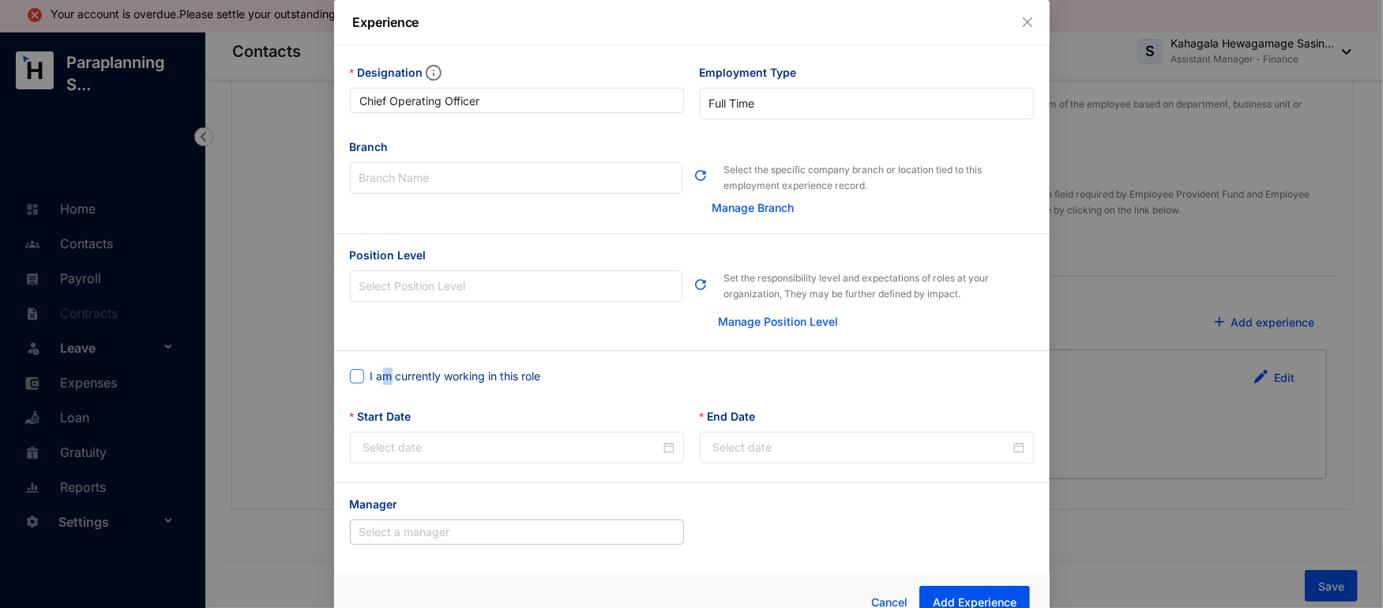
click at [382, 376] on span "I am currently working in this role" at bounding box center [455, 375] width 183 height 17
click at [359, 374] on span at bounding box center [357, 376] width 14 height 14
click at [359, 374] on input "I am currently working in this role" at bounding box center [355, 374] width 11 height 11
checkbox input "true"
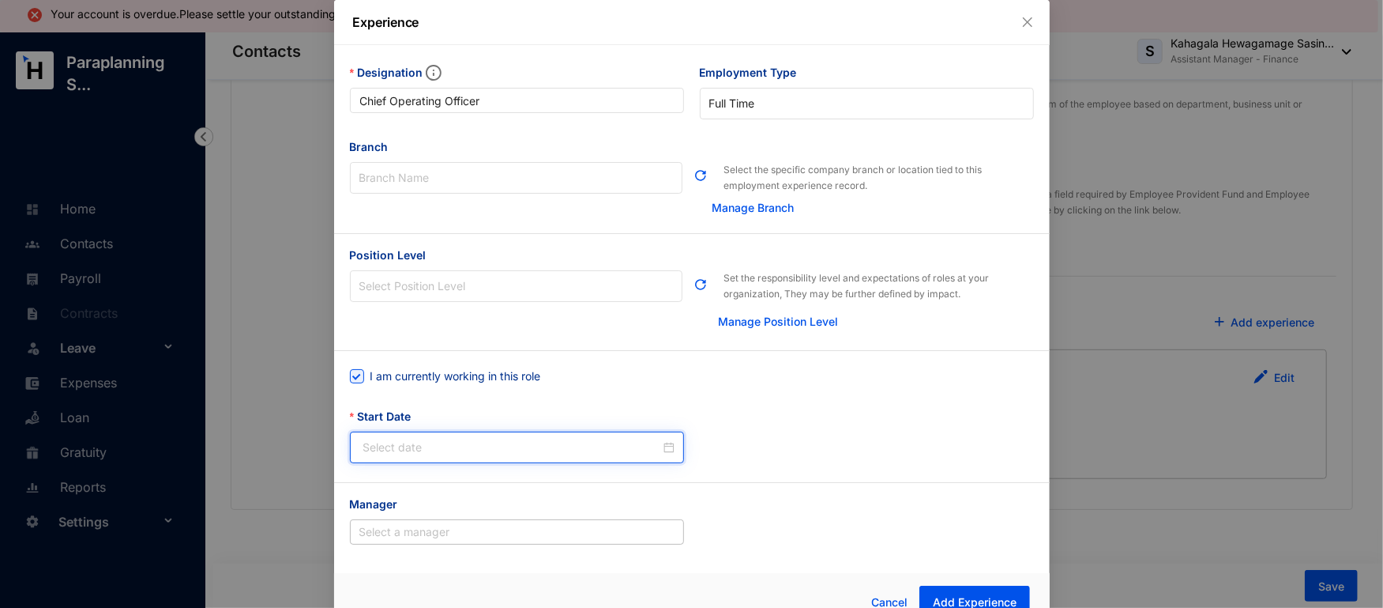
click at [578, 449] on input "Start Date" at bounding box center [511, 446] width 297 height 17
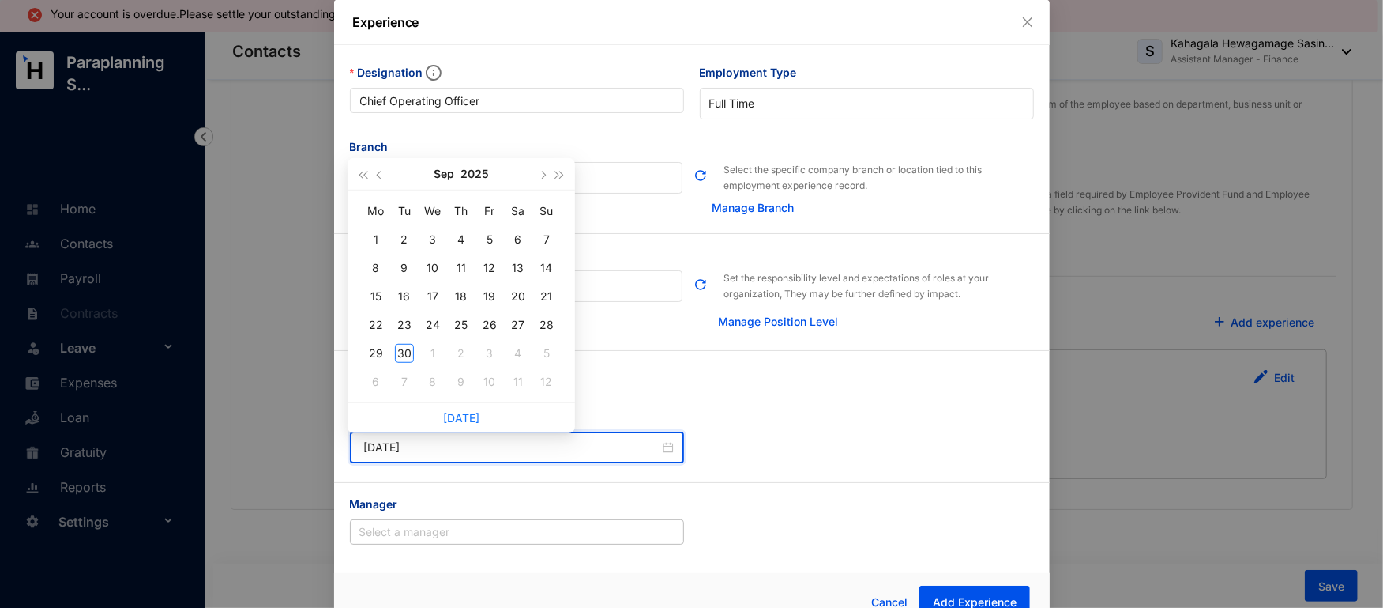
type input "[DATE]"
click at [378, 175] on button "button" at bounding box center [379, 174] width 17 height 32
type input "[DATE]"
click at [404, 232] on div "1" at bounding box center [404, 239] width 19 height 19
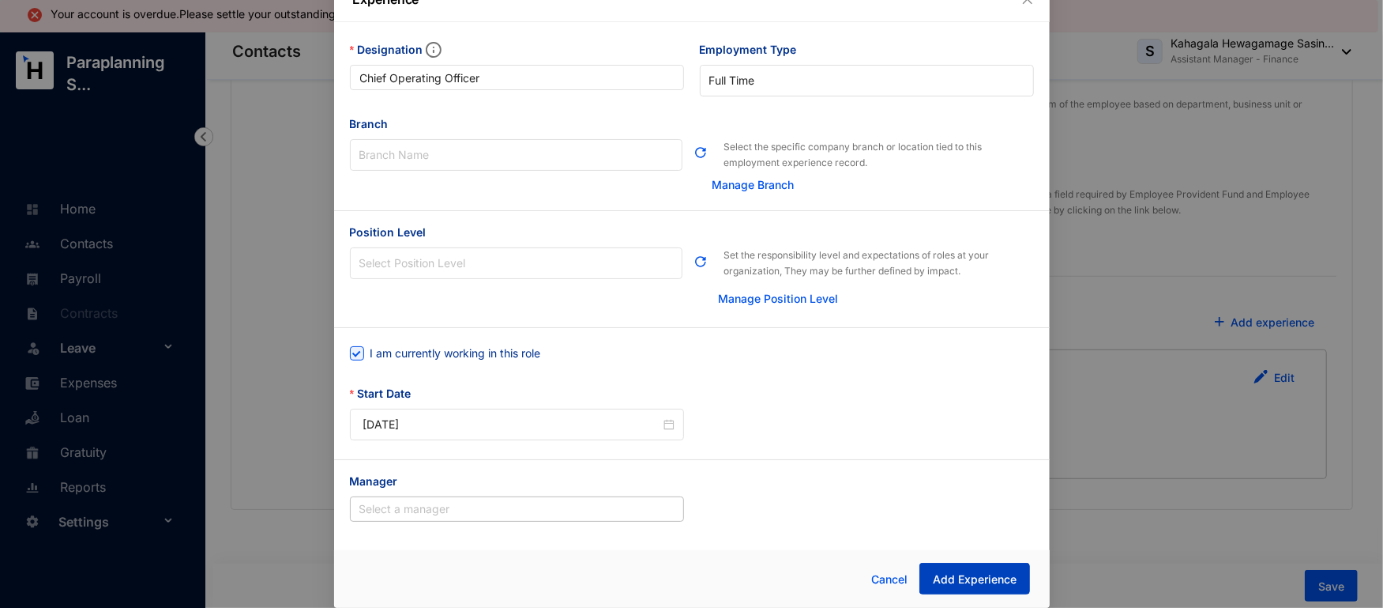
click at [955, 580] on span "Add Experience" at bounding box center [975, 579] width 84 height 16
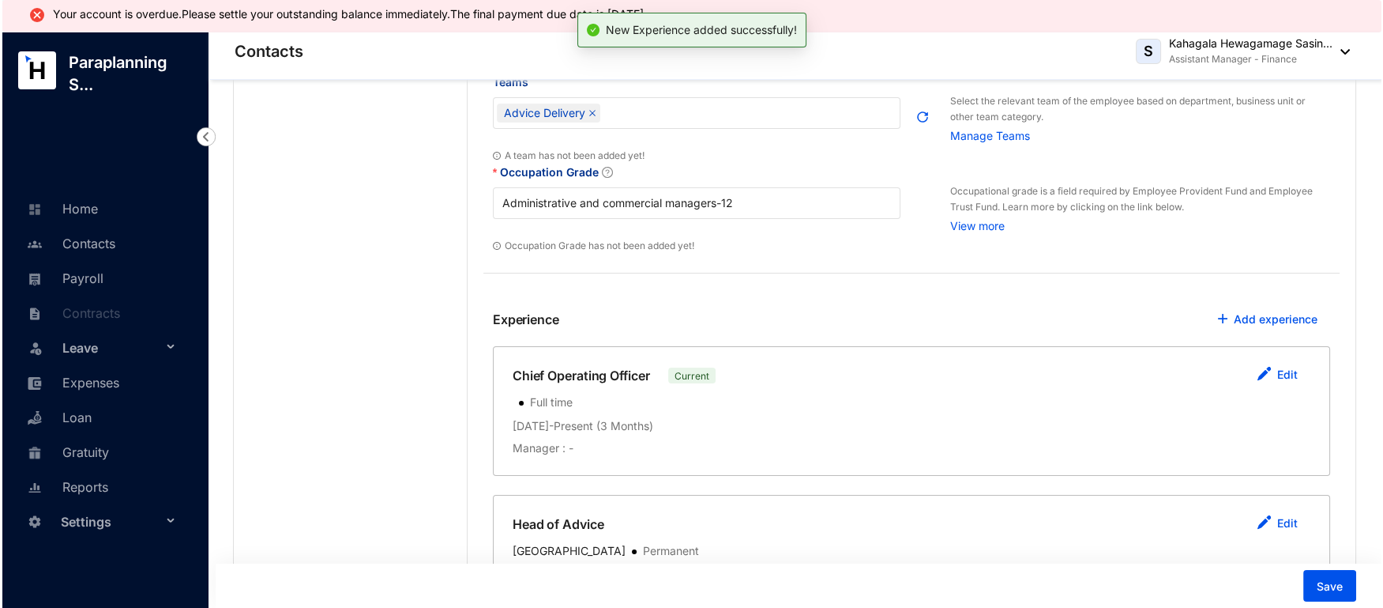
scroll to position [758, 0]
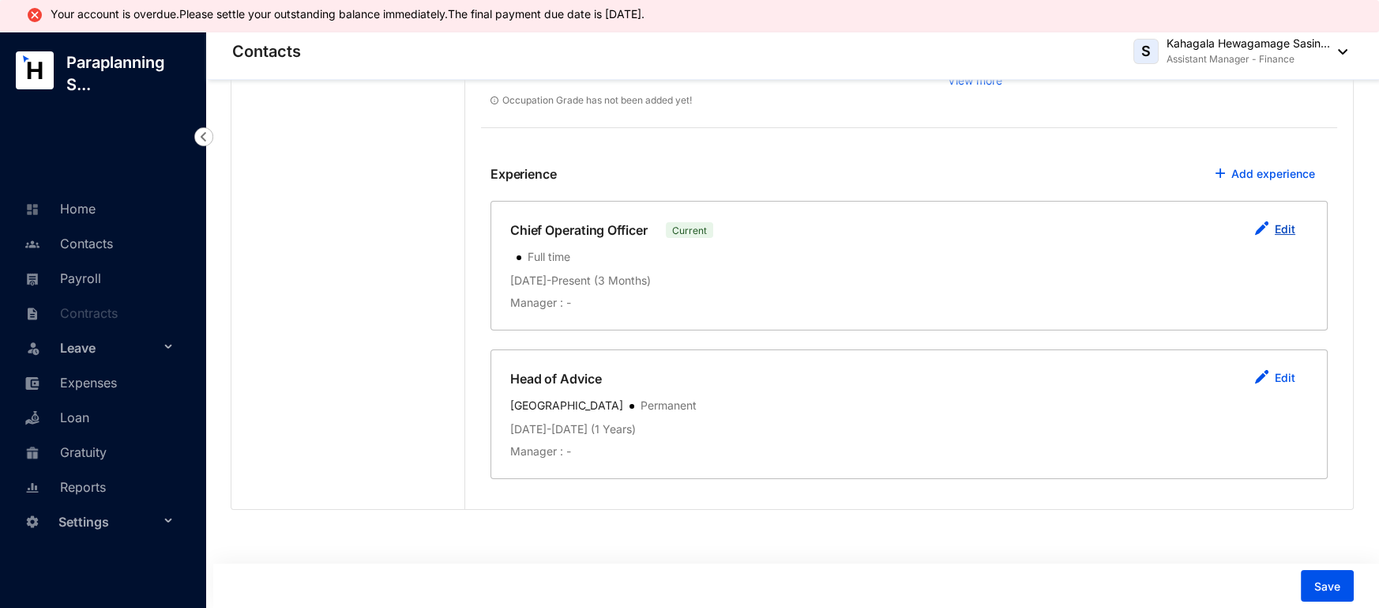
click at [1267, 230] on img "button" at bounding box center [1262, 228] width 14 height 14
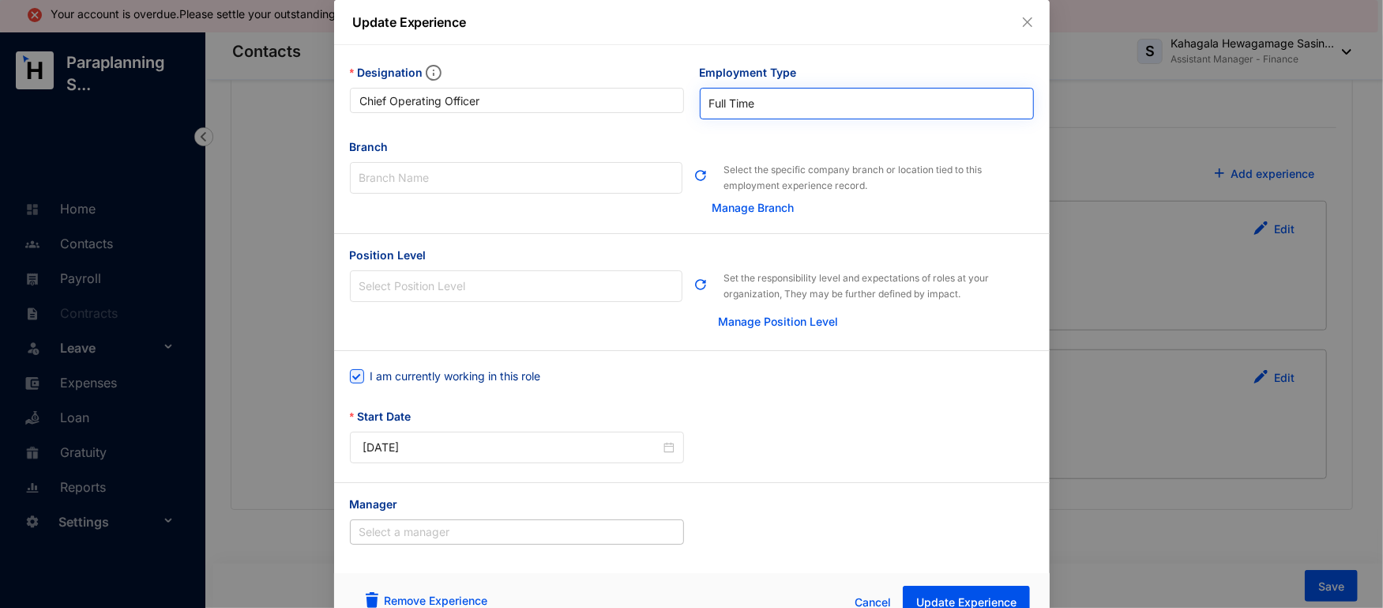
click at [784, 105] on span "Full Time" at bounding box center [866, 104] width 315 height 24
click at [736, 105] on span "Full Time" at bounding box center [866, 104] width 315 height 24
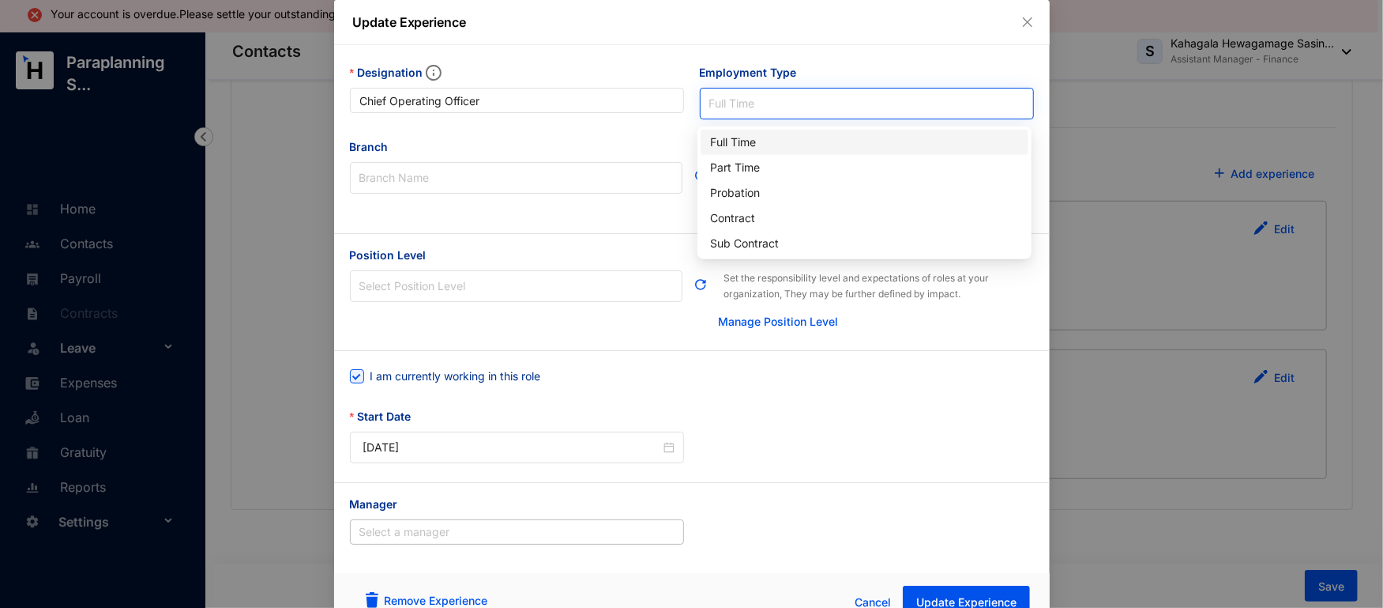
click at [736, 105] on span "Full Time" at bounding box center [866, 104] width 315 height 24
click at [742, 130] on div "Full Time" at bounding box center [865, 142] width 328 height 25
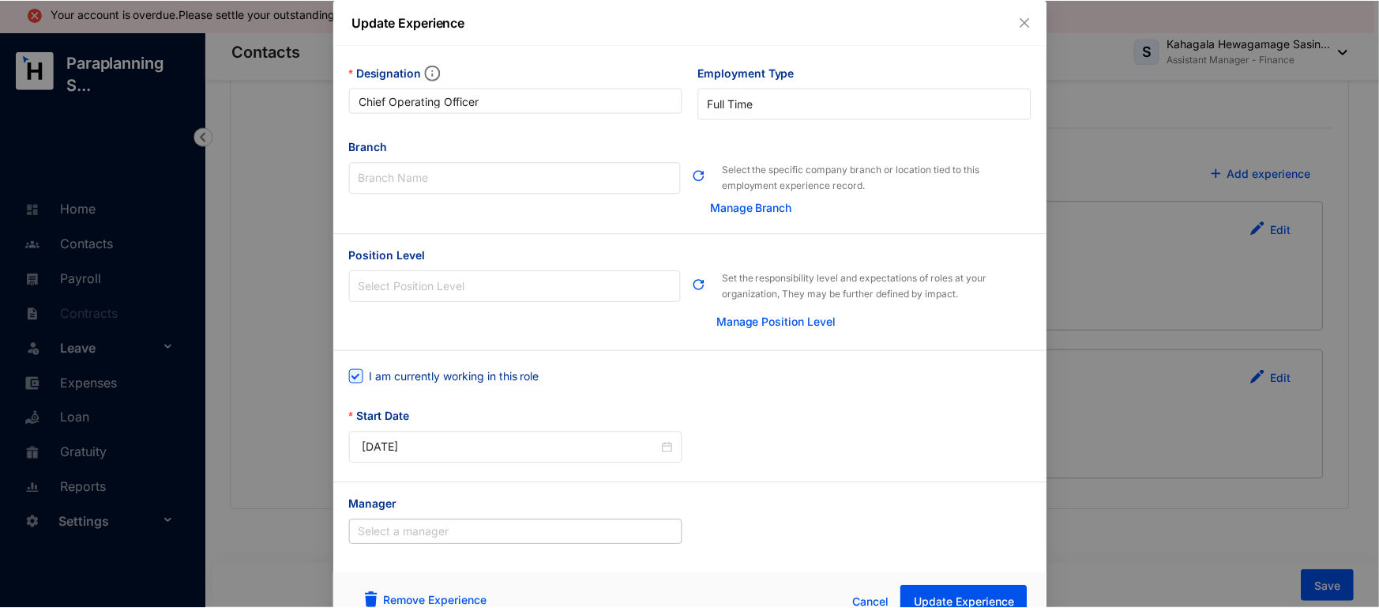
scroll to position [24, 0]
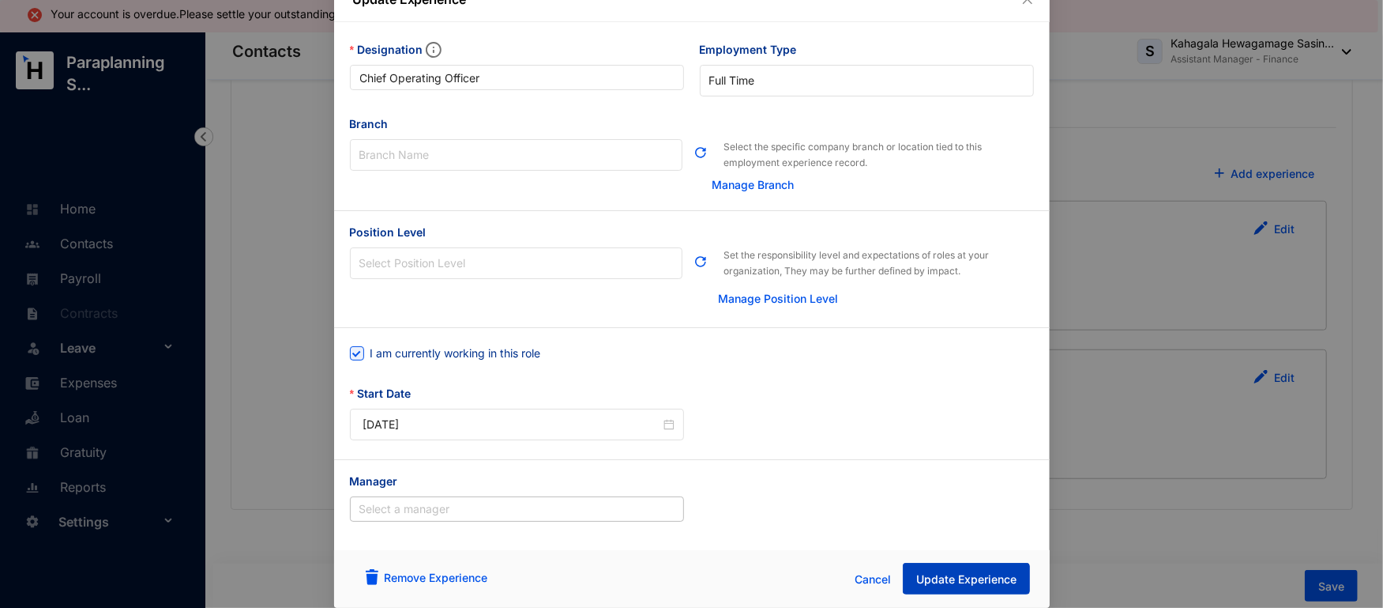
click at [971, 570] on button "Update Experience" at bounding box center [966, 579] width 127 height 32
click at [953, 568] on button "Update Experience" at bounding box center [966, 579] width 127 height 32
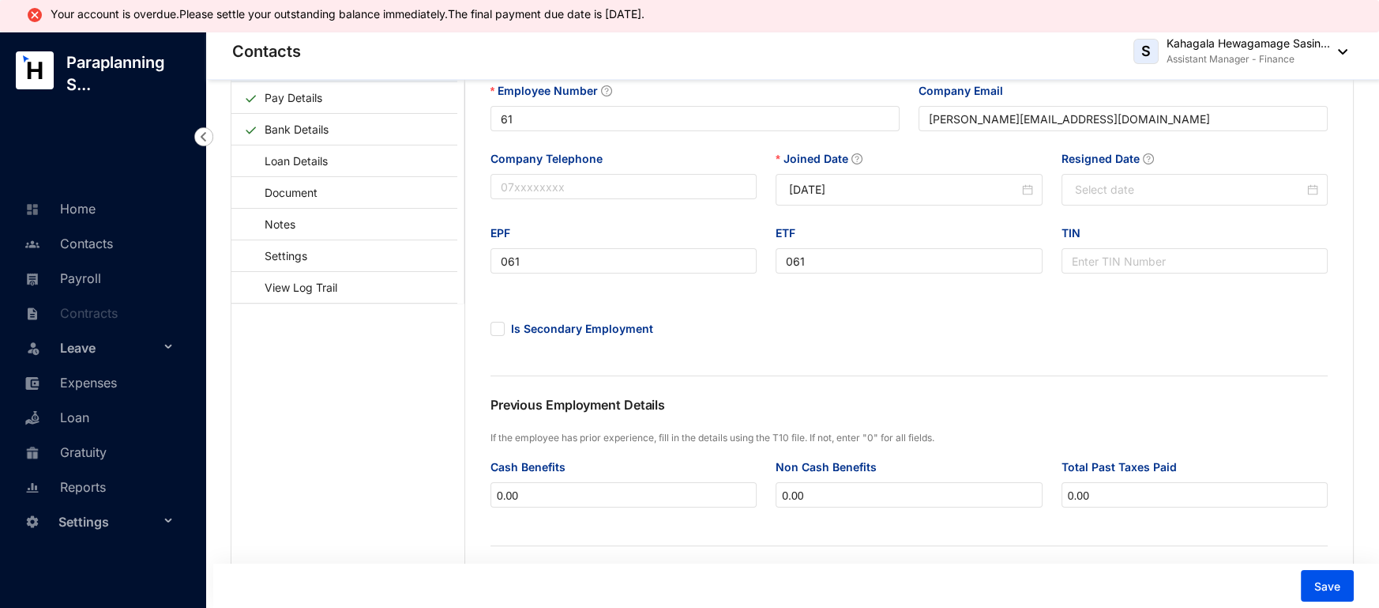
scroll to position [0, 0]
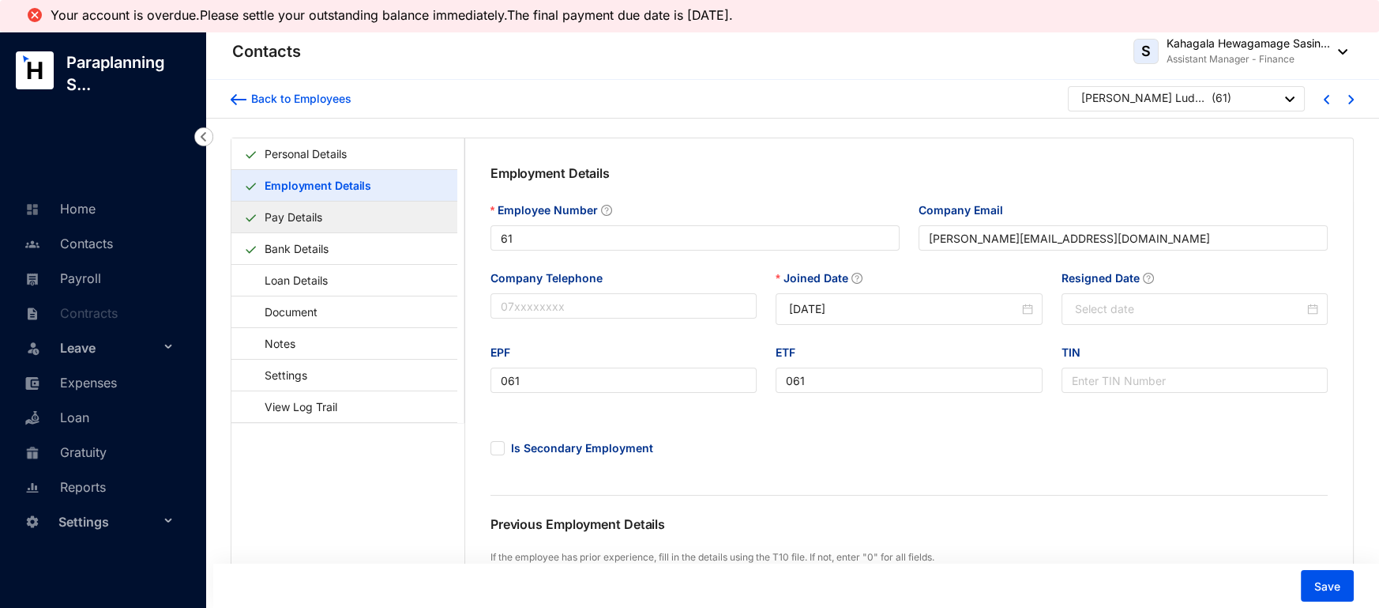
click at [265, 221] on link "Pay Details" at bounding box center [293, 217] width 70 height 32
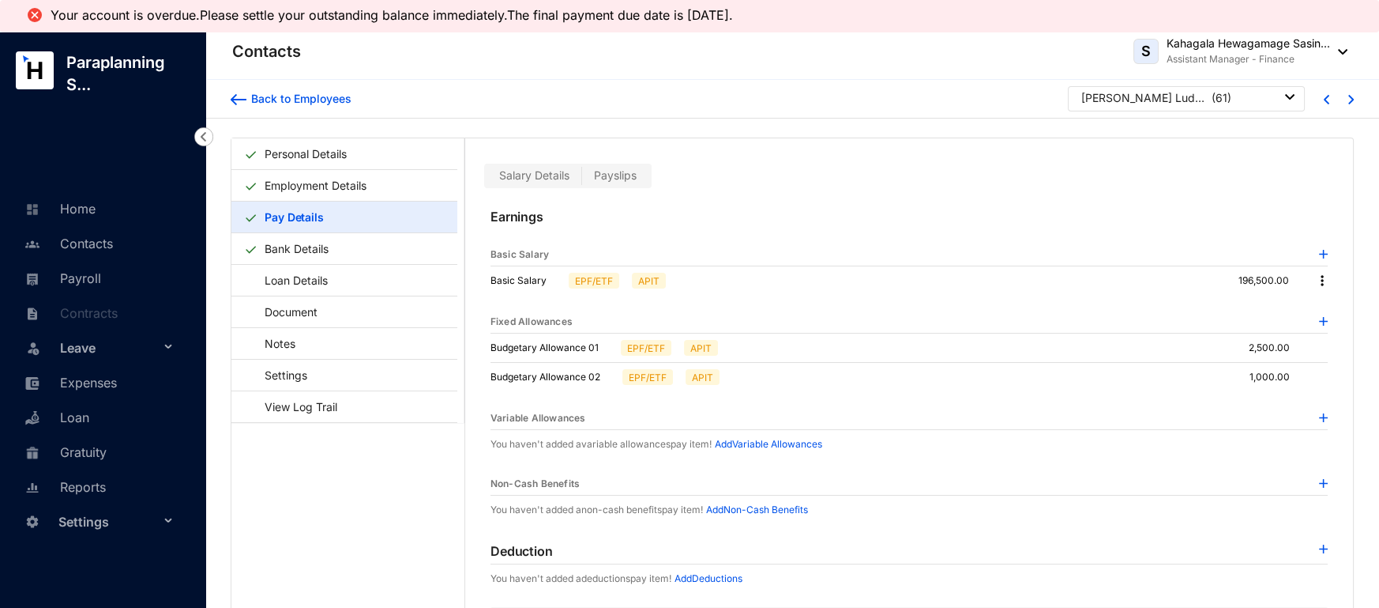
click at [626, 178] on span "Payslips" at bounding box center [615, 174] width 43 height 13
click at [582, 179] on input "Payslips" at bounding box center [582, 179] width 0 height 0
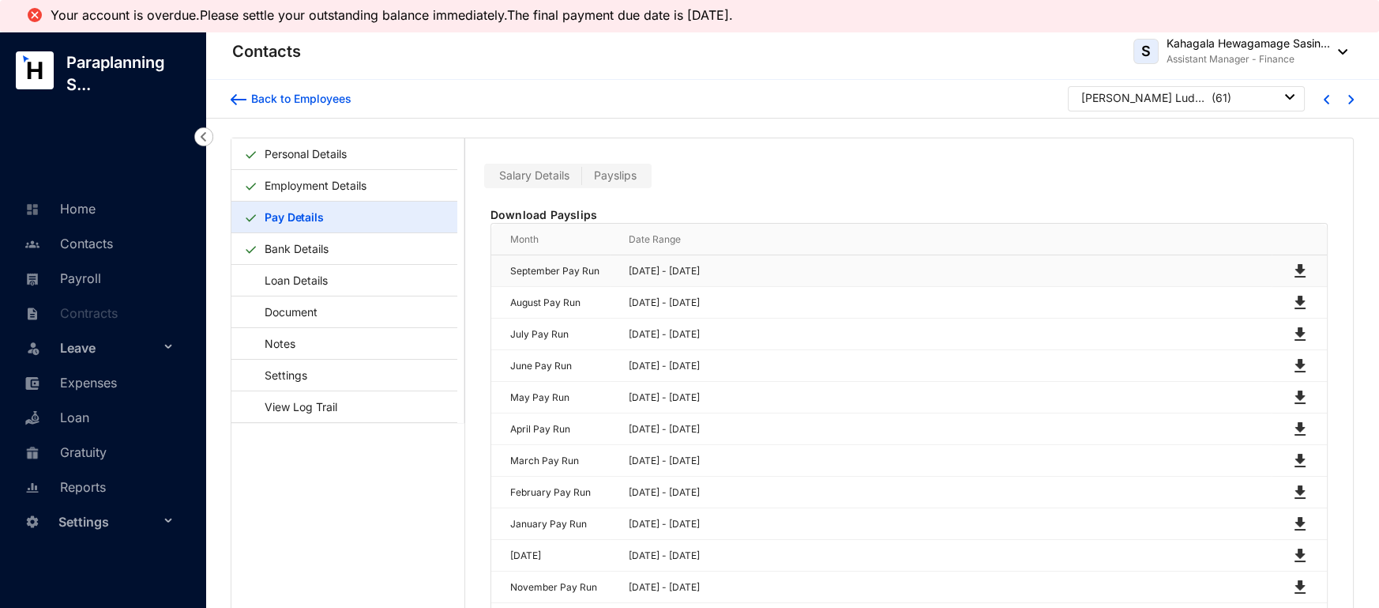
click at [1302, 270] on img at bounding box center [1300, 270] width 19 height 19
click at [670, 117] on div "Back to Employees [PERSON_NAME] Ludewyke Bari ( 61 )" at bounding box center [792, 99] width 1174 height 39
click at [85, 206] on link "Home" at bounding box center [58, 209] width 75 height 16
